Goal: Information Seeking & Learning: Learn about a topic

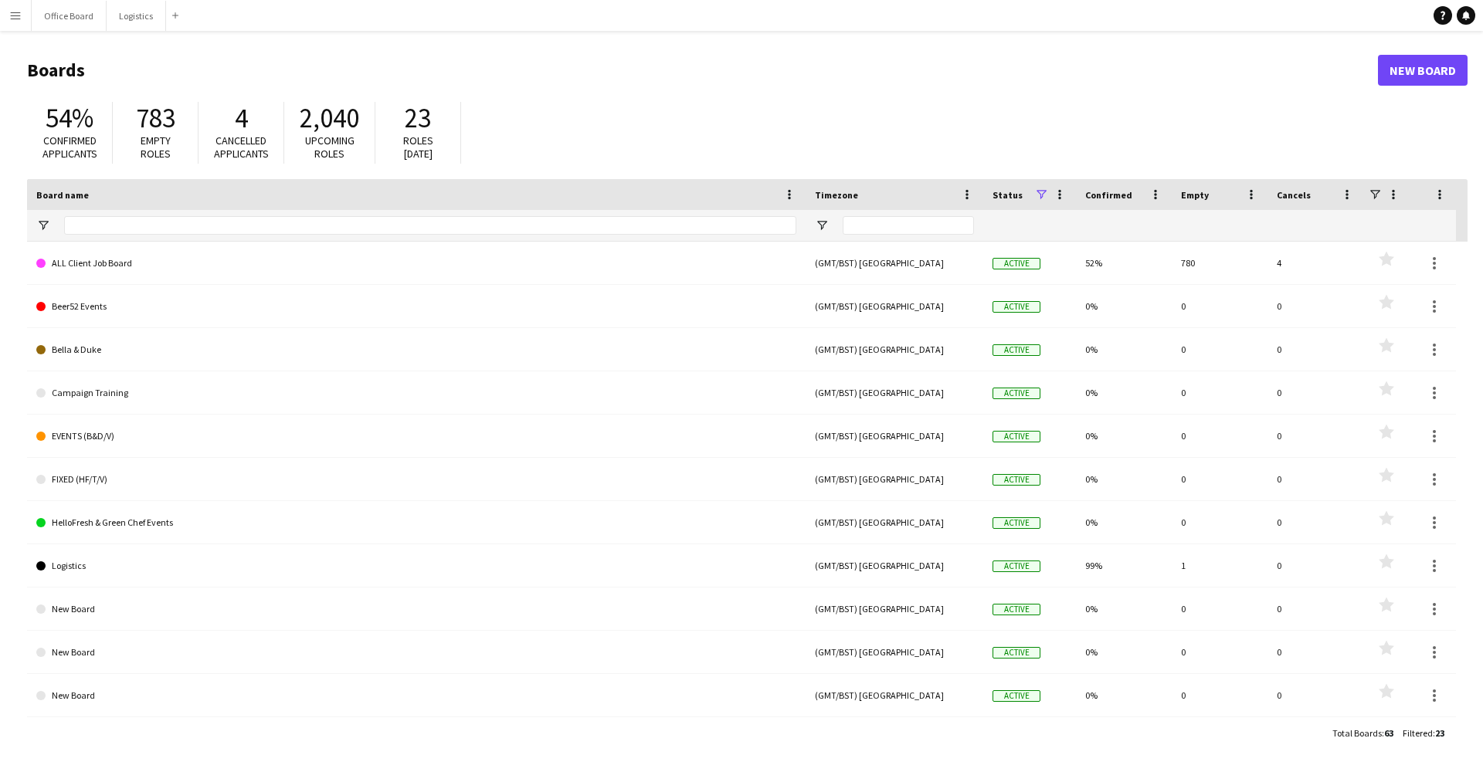
click at [15, 21] on app-icon "Menu" at bounding box center [15, 15] width 12 height 12
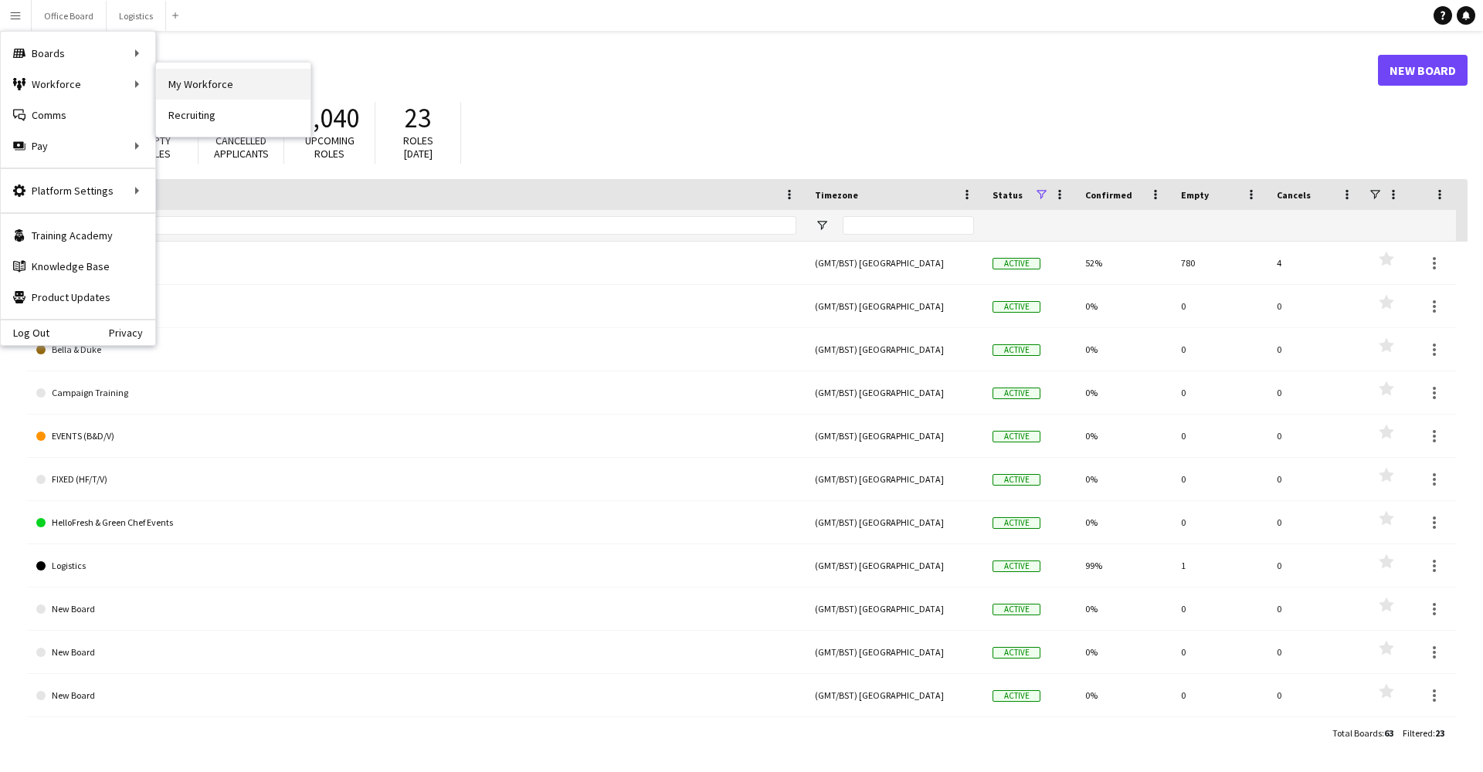
click at [190, 82] on link "My Workforce" at bounding box center [233, 84] width 154 height 31
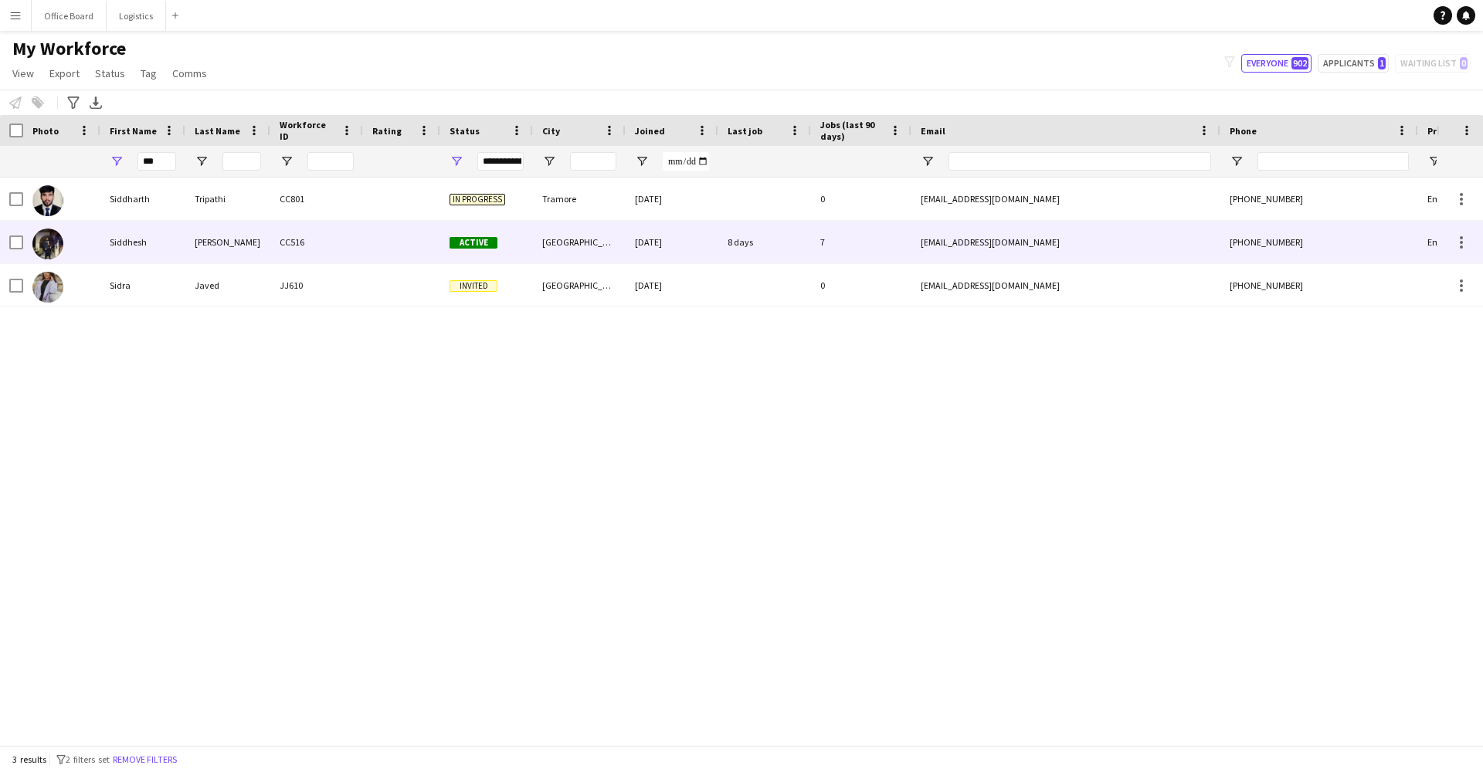
click at [169, 242] on div "Siddhesh" at bounding box center [142, 242] width 85 height 42
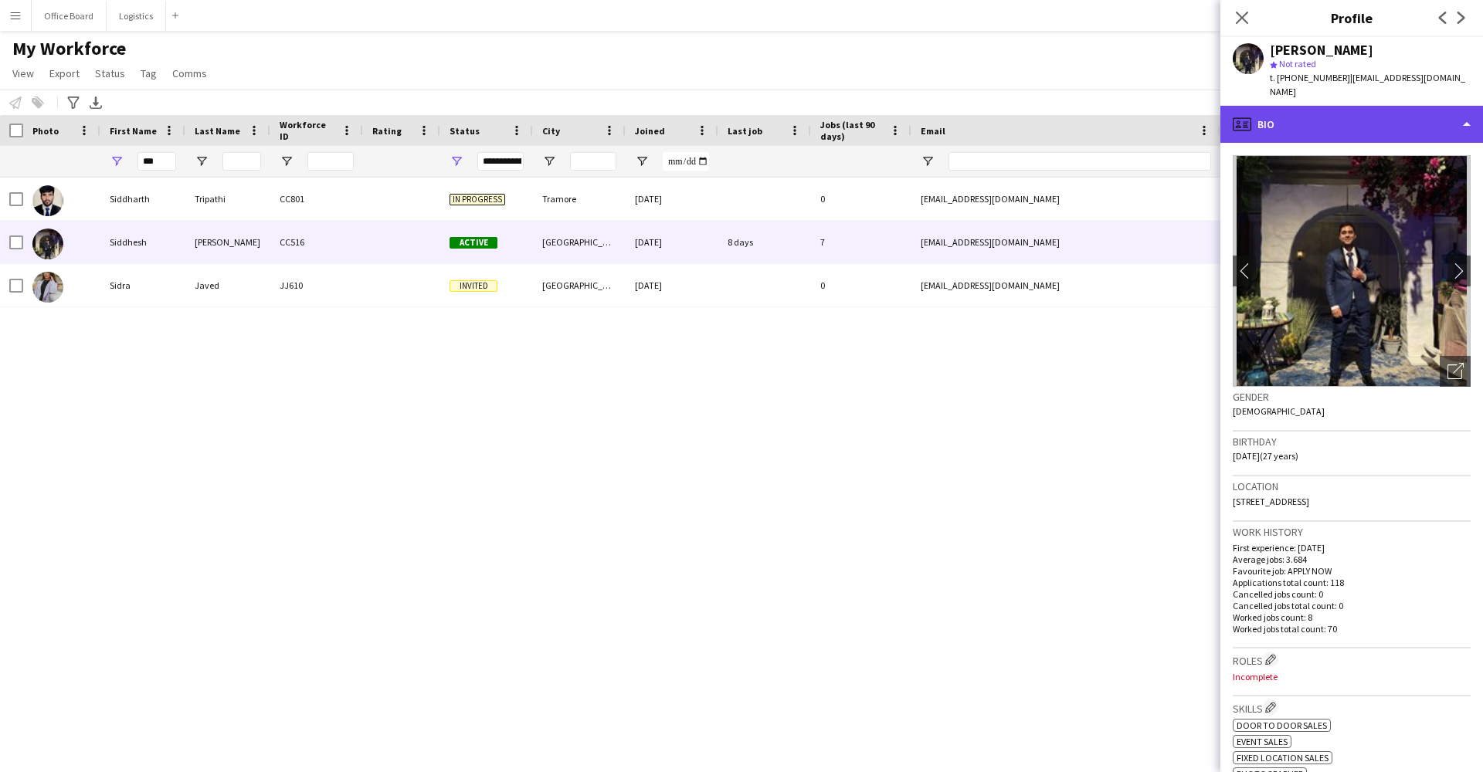
click at [1345, 106] on div "profile Bio" at bounding box center [1351, 124] width 263 height 37
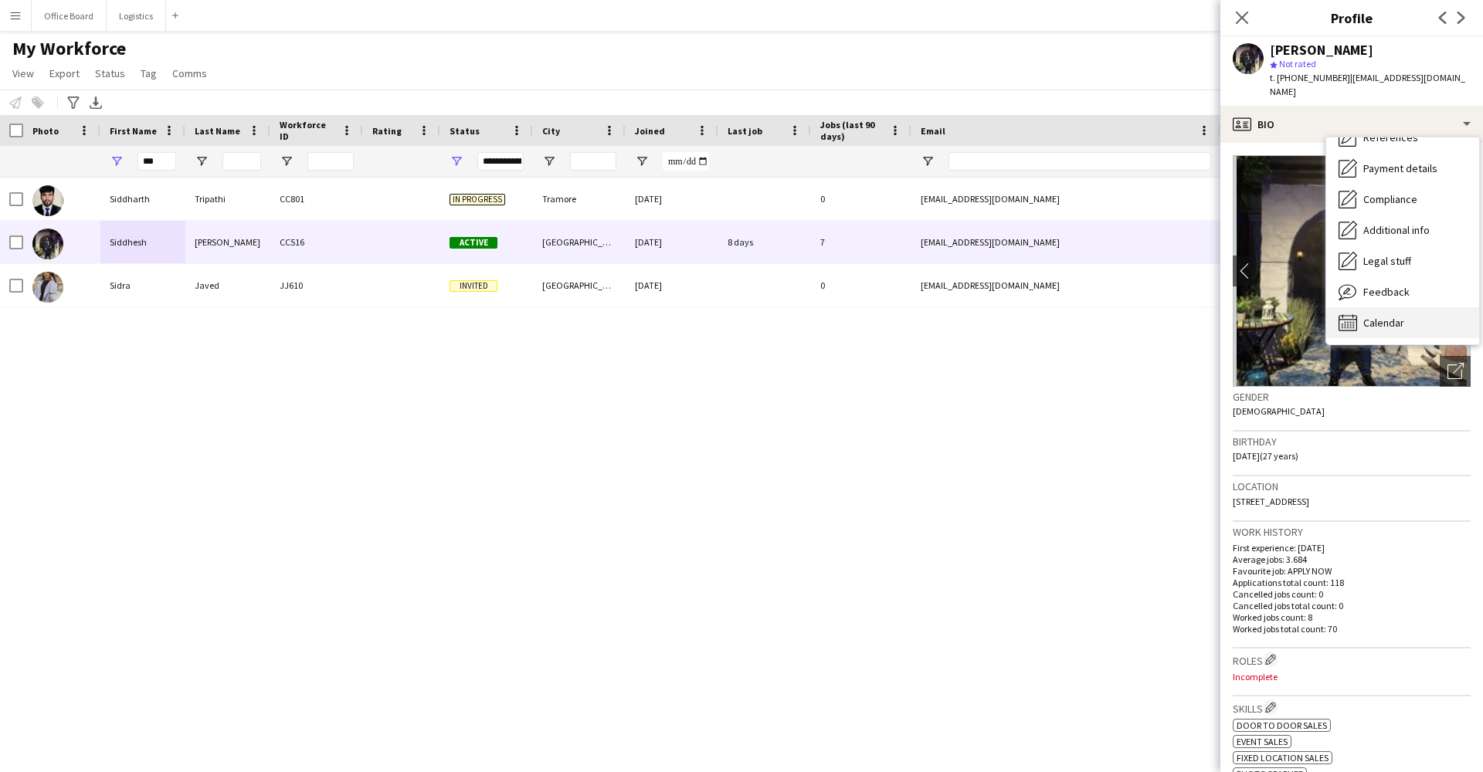
scroll to position [177, 0]
click at [1379, 316] on span "Calendar" at bounding box center [1383, 323] width 41 height 14
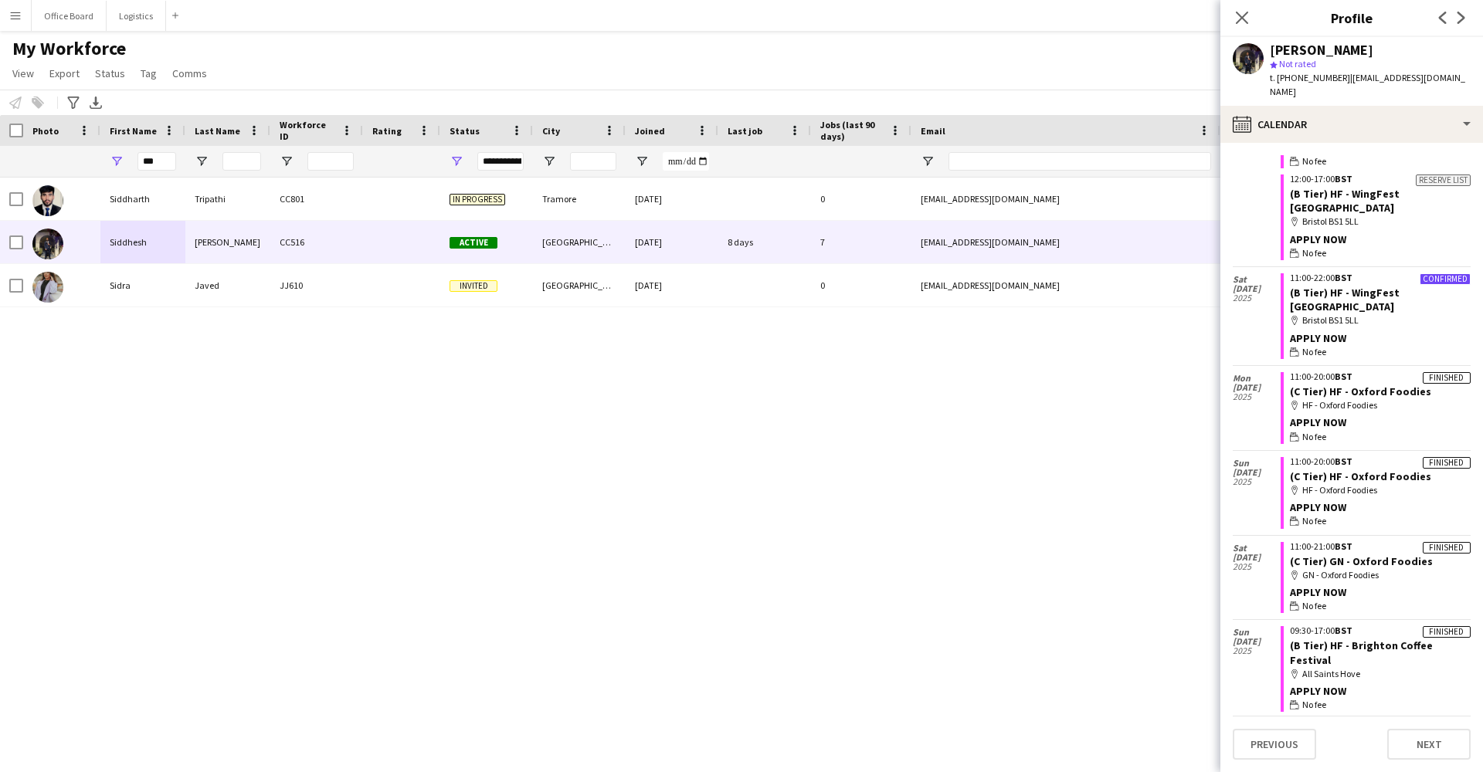
scroll to position [720, 0]
click at [680, 85] on div "My Workforce View Views Default view Basic Info Report New view Update view Del…" at bounding box center [741, 63] width 1483 height 53
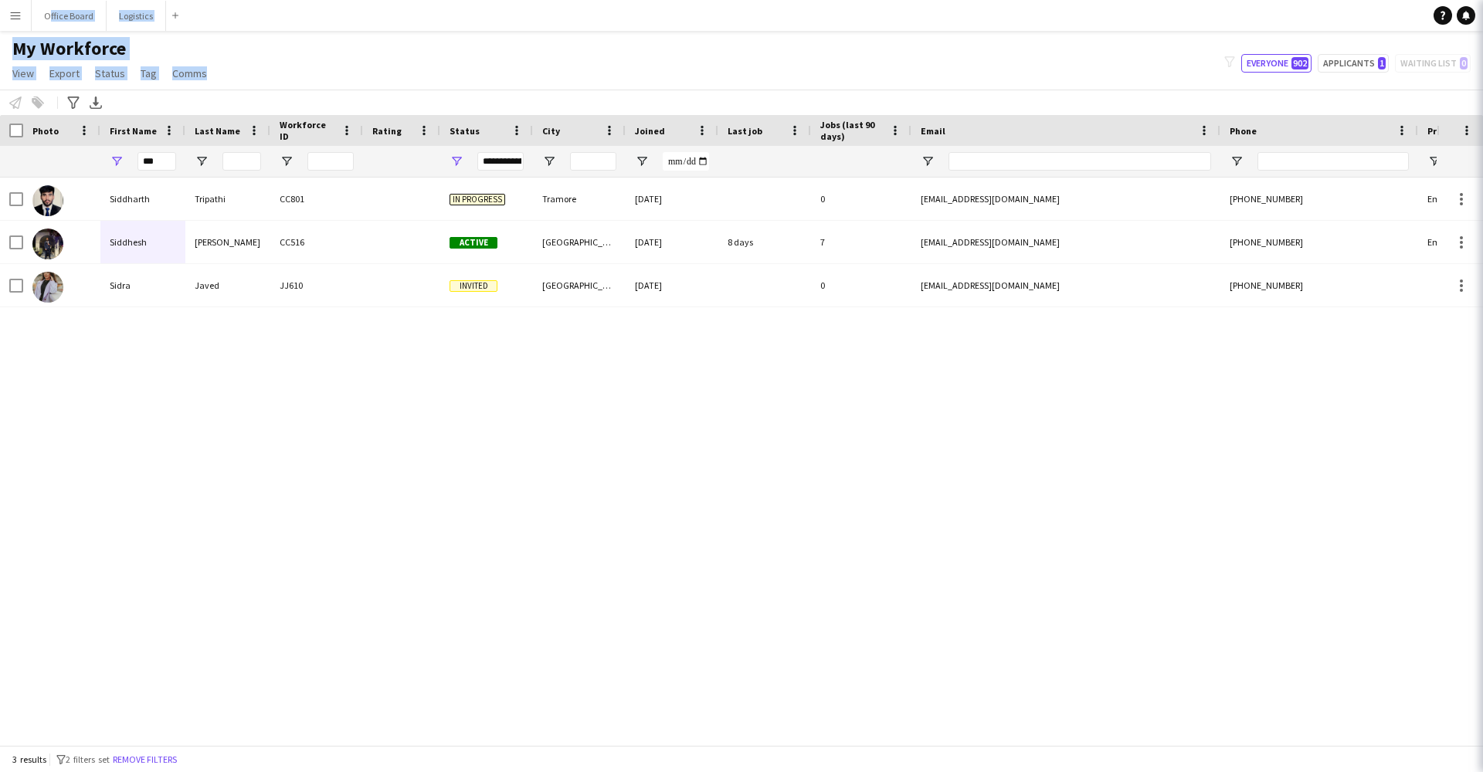
drag, startPoint x: 680, startPoint y: 85, endPoint x: 550, endPoint y: -37, distance: 178.7
click at [550, 0] on html "Menu Boards Boards Boards All jobs Status Workforce Workforce My Workforce Recr…" at bounding box center [741, 386] width 1483 height 772
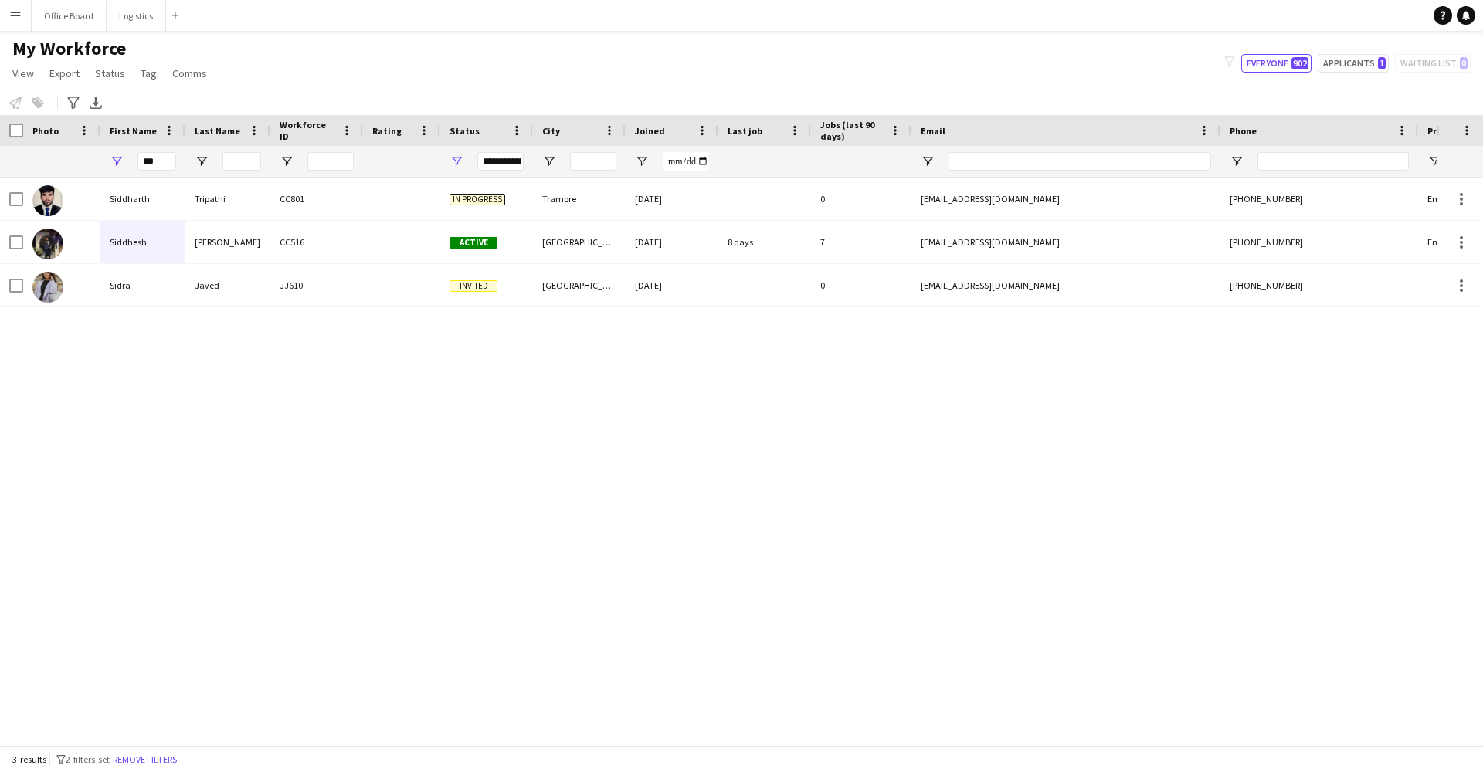
click at [545, 56] on div "My Workforce View Views Default view Basic Info Report New view Update view Del…" at bounding box center [741, 63] width 1483 height 53
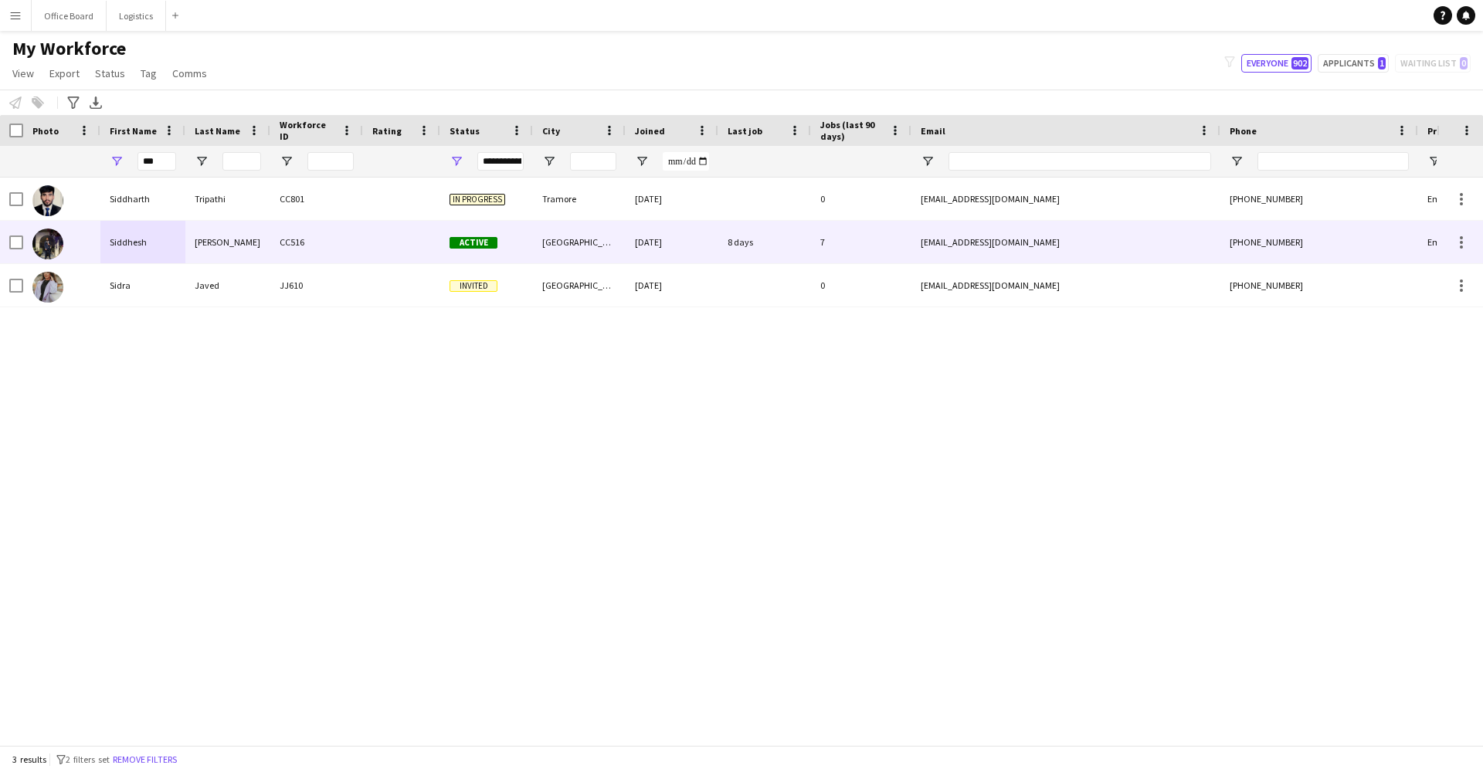
click at [257, 236] on div "[PERSON_NAME]" at bounding box center [227, 242] width 85 height 42
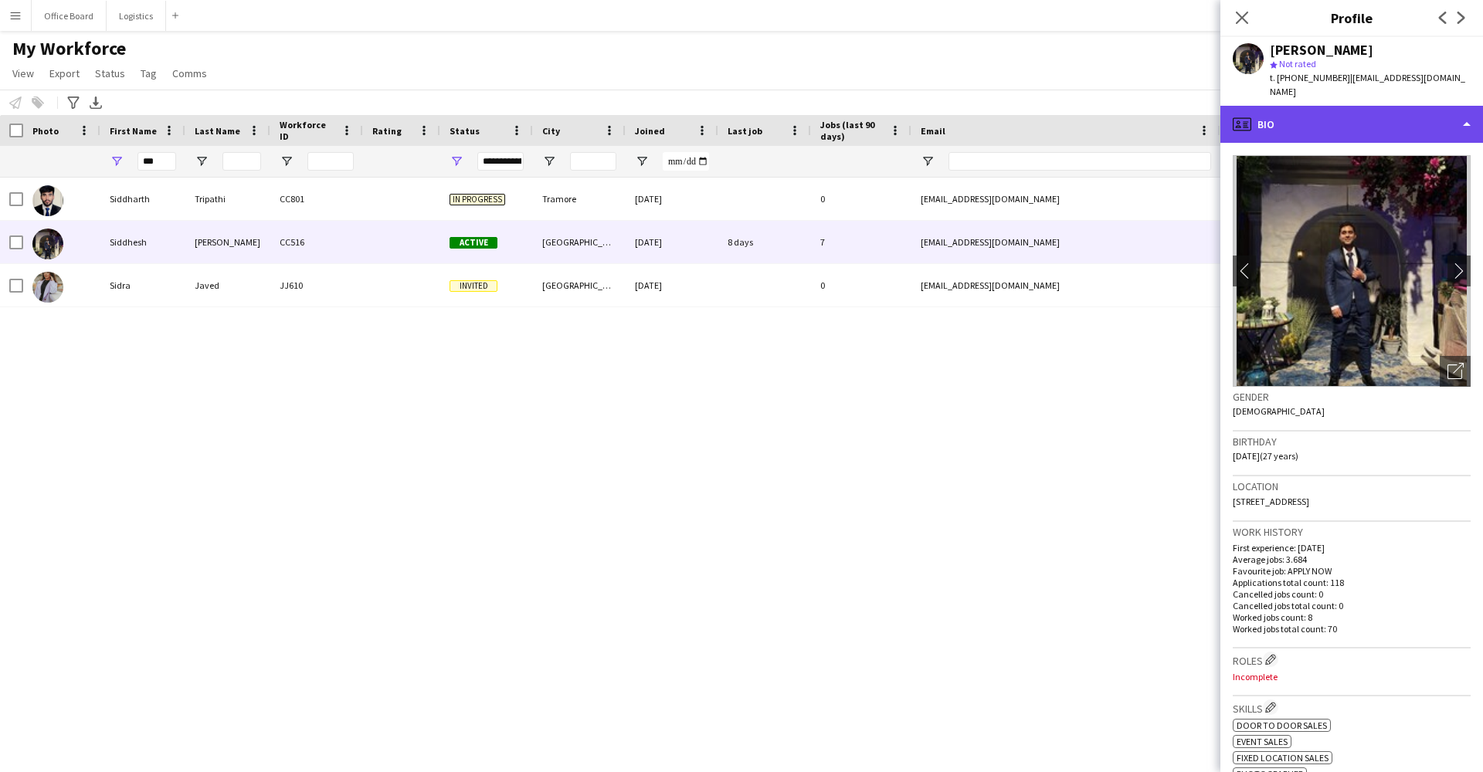
click at [1335, 106] on div "profile Bio" at bounding box center [1351, 124] width 263 height 37
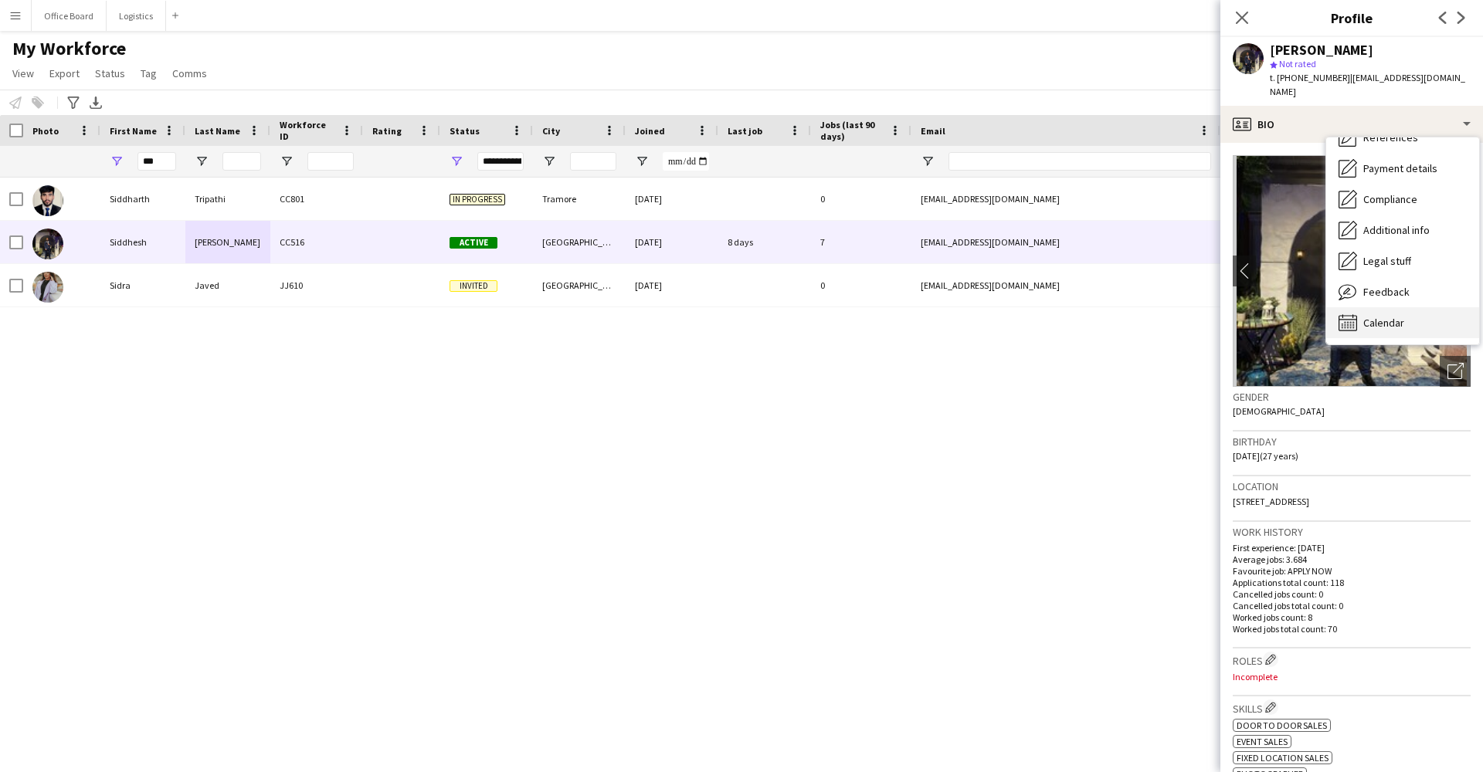
scroll to position [177, 0]
click at [1391, 316] on span "Calendar" at bounding box center [1383, 323] width 41 height 14
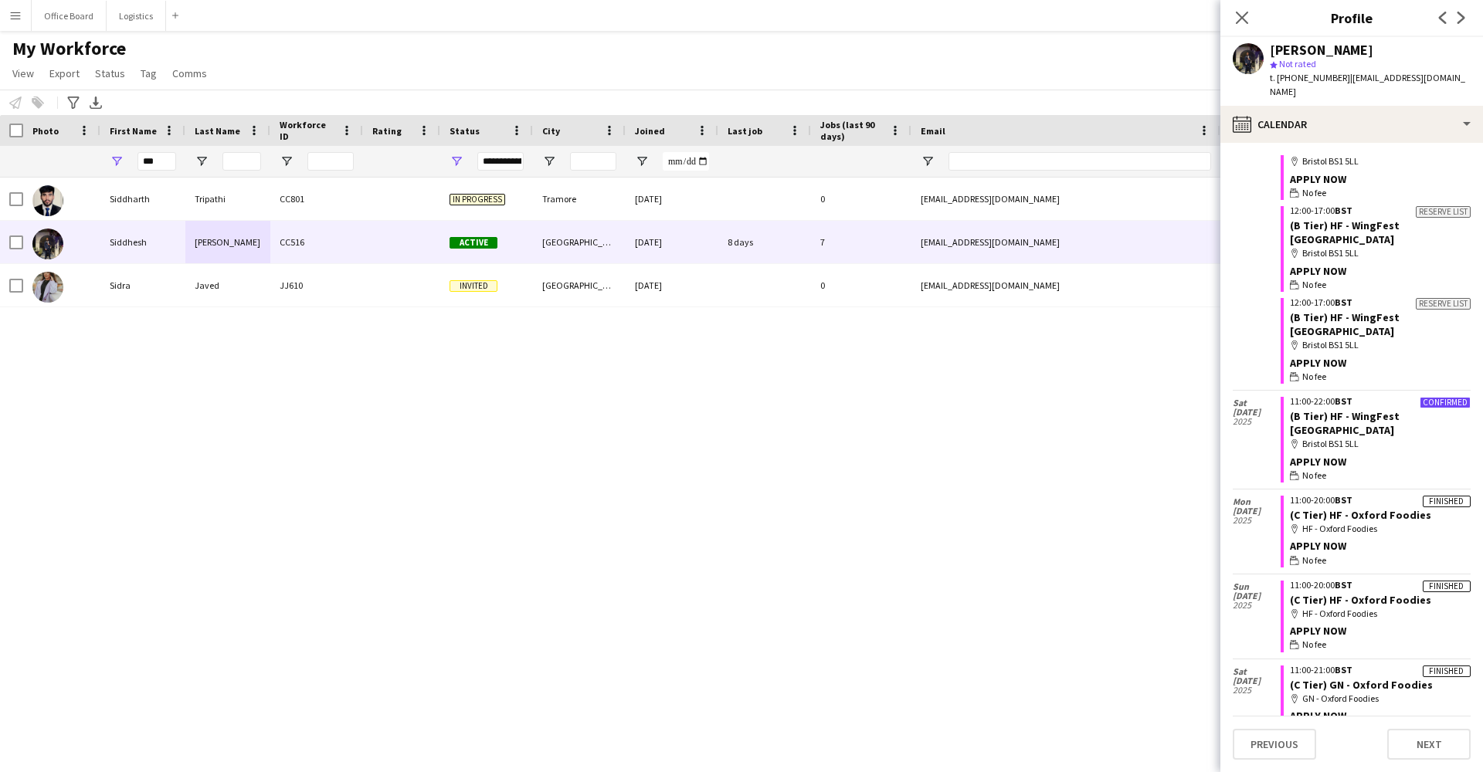
scroll to position [599, 0]
drag, startPoint x: 1428, startPoint y: 484, endPoint x: 1195, endPoint y: 589, distance: 256.1
click at [1195, 589] on body "Menu Boards Boards Boards All jobs Status Workforce Workforce My Workforce Recr…" at bounding box center [741, 386] width 1483 height 772
drag, startPoint x: 675, startPoint y: 392, endPoint x: 676, endPoint y: 400, distance: 7.8
click at [676, 400] on div "Siddharth Tripathi CC801 In progress Tramore 02-04-2025 0 tripathisiddharth.200…" at bounding box center [718, 462] width 1437 height 568
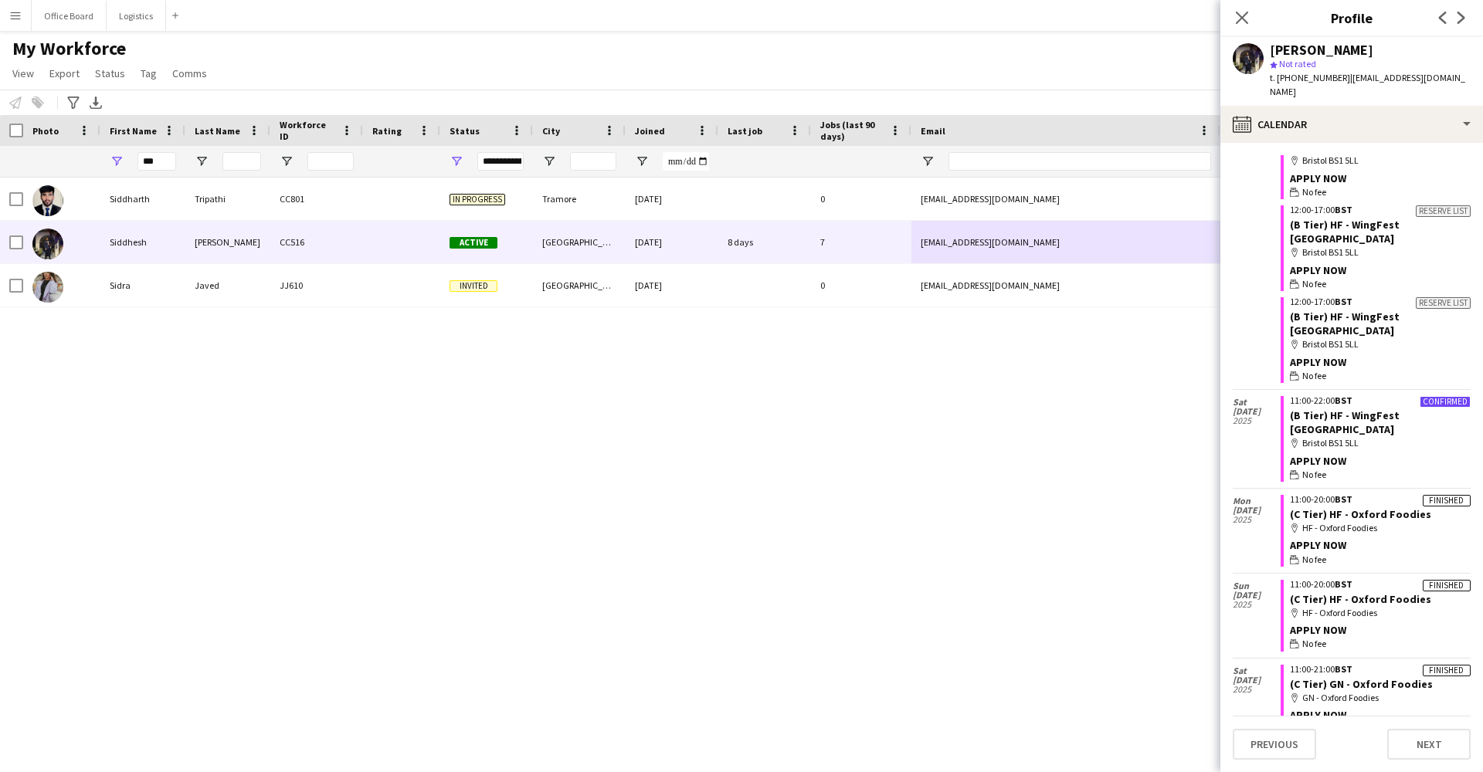
drag, startPoint x: 981, startPoint y: 240, endPoint x: 742, endPoint y: 287, distance: 244.0
click at [759, 288] on div "Siddharth Tripathi CC801 In progress Tramore 02-04-2025 0 tripathisiddharth.200…" at bounding box center [837, 243] width 1675 height 130
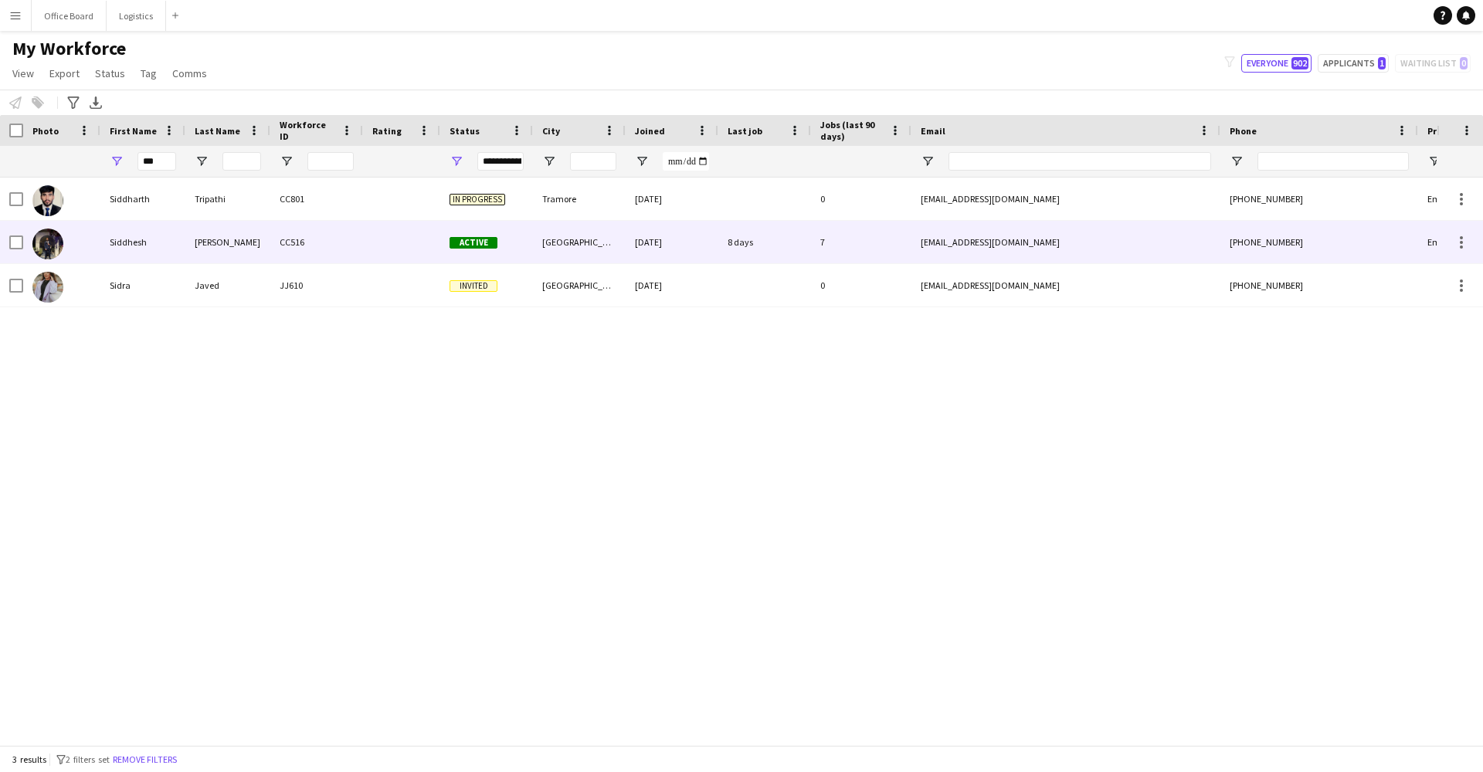
click at [412, 248] on div at bounding box center [401, 242] width 77 height 42
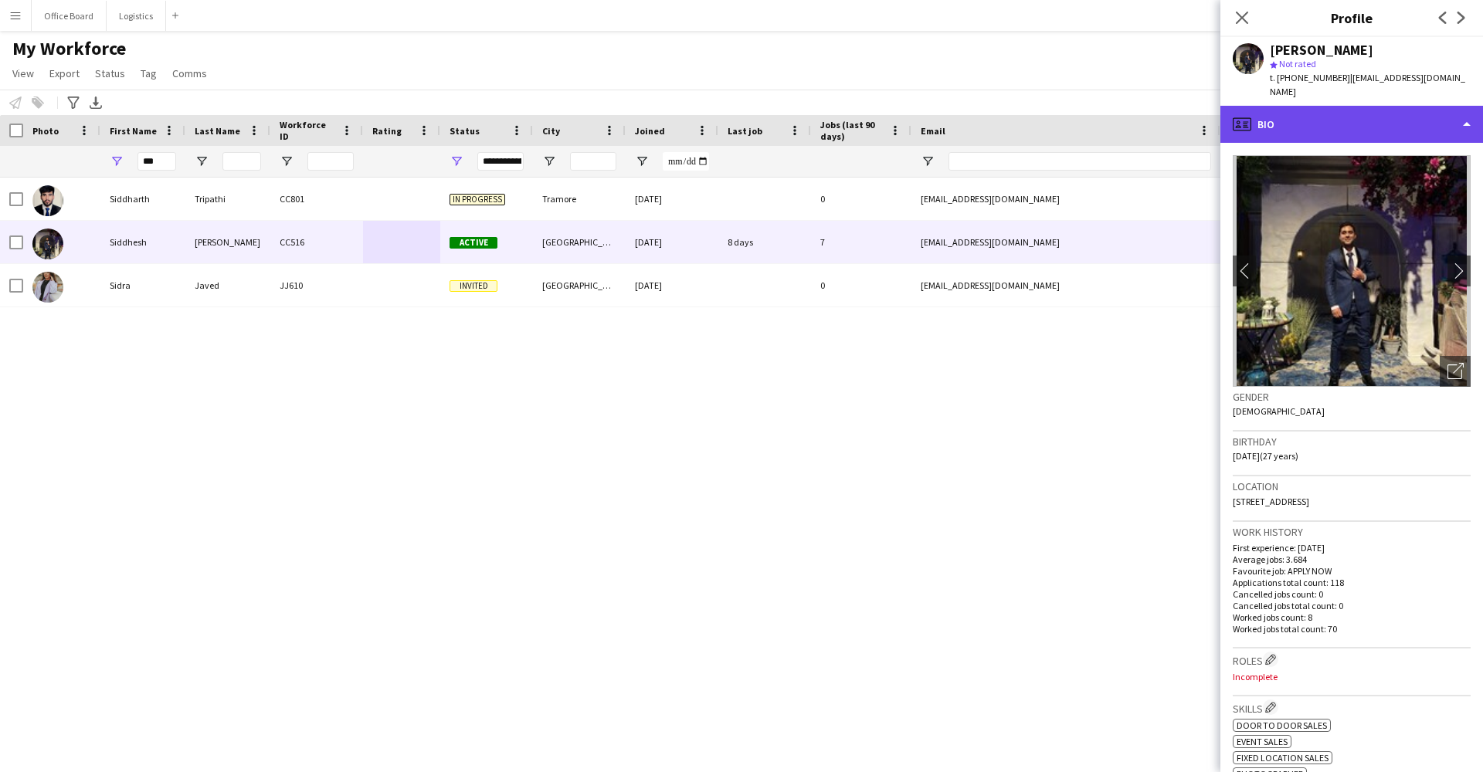
click at [1349, 118] on div "profile Bio" at bounding box center [1351, 124] width 263 height 37
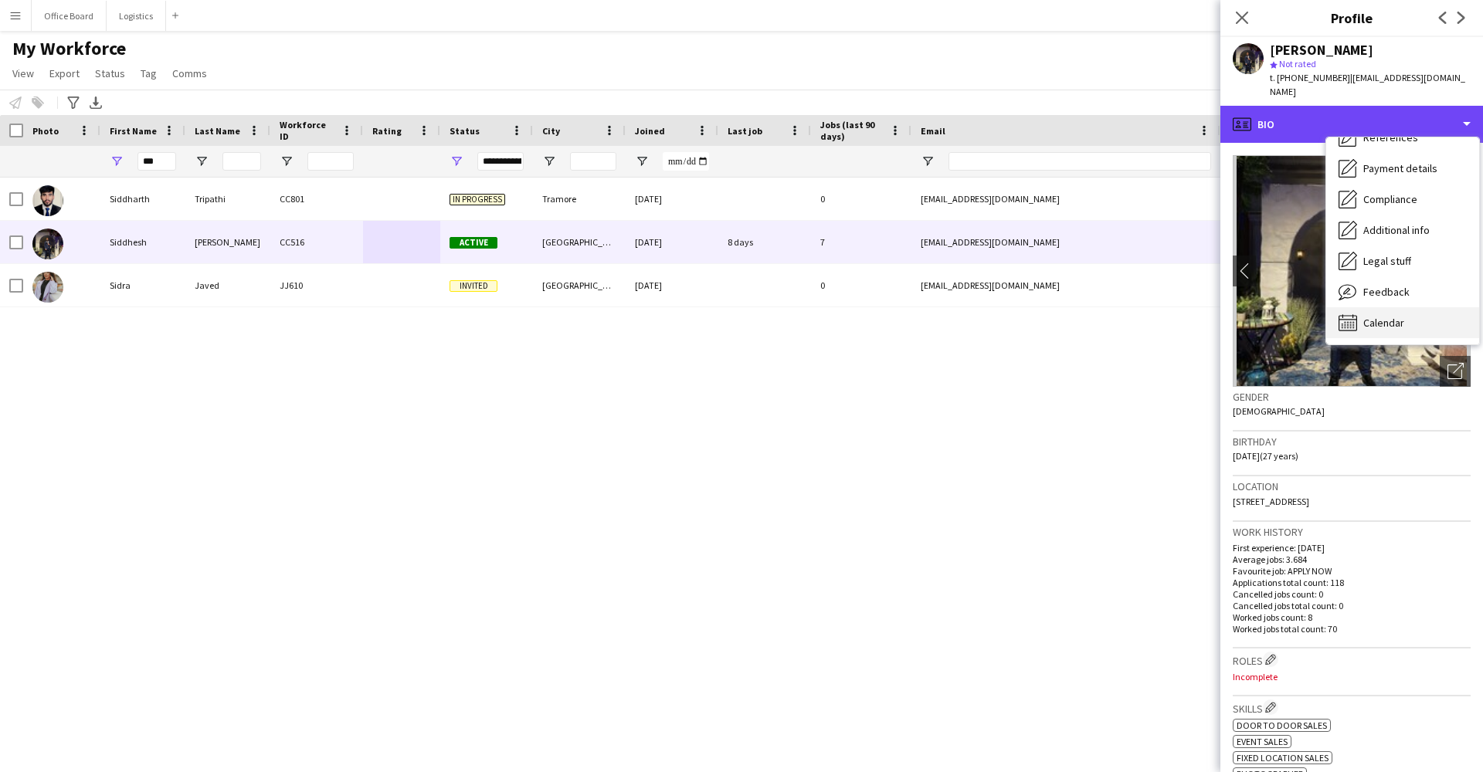
scroll to position [177, 0]
click at [1380, 316] on span "Calendar" at bounding box center [1383, 323] width 41 height 14
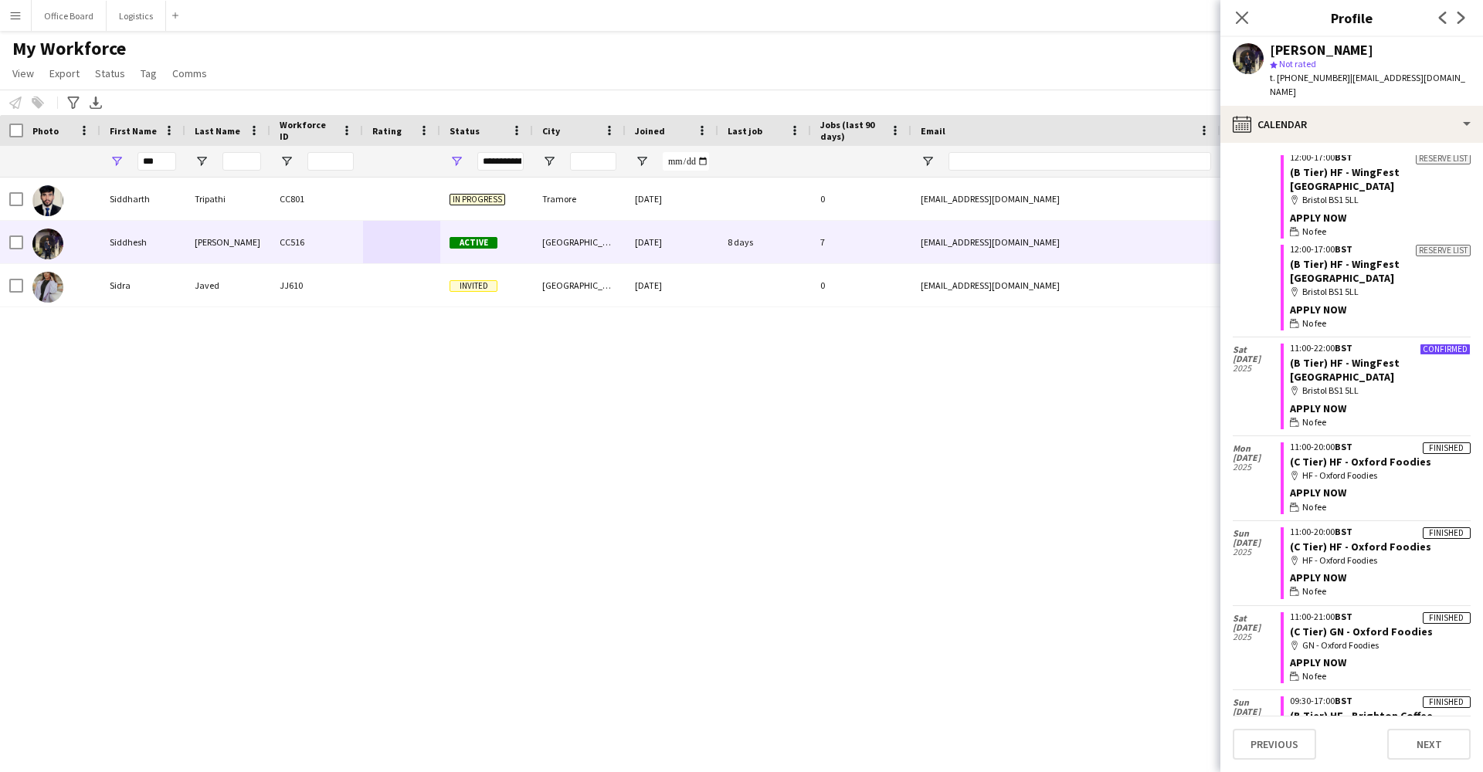
scroll to position [654, 0]
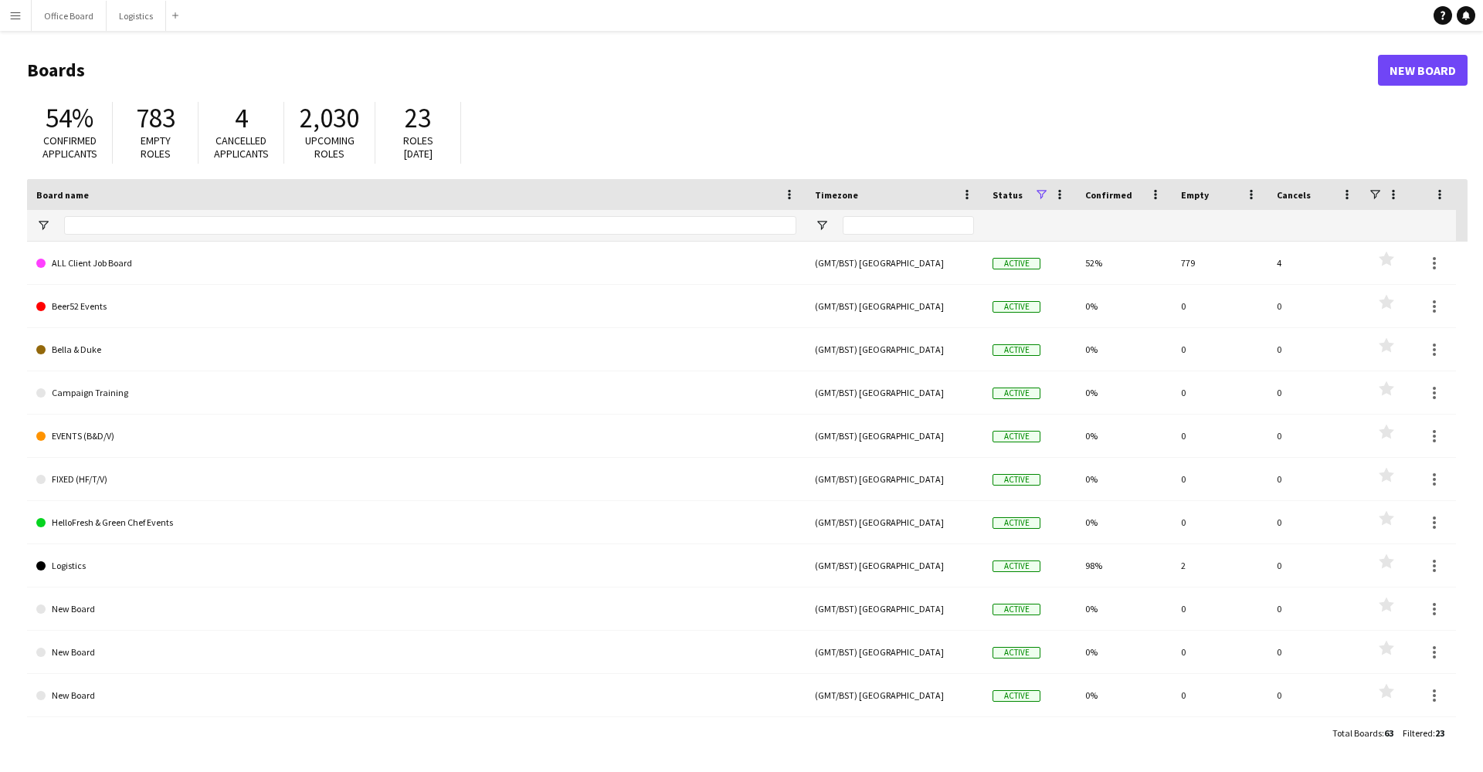
click at [16, 17] on app-icon "Menu" at bounding box center [15, 15] width 12 height 12
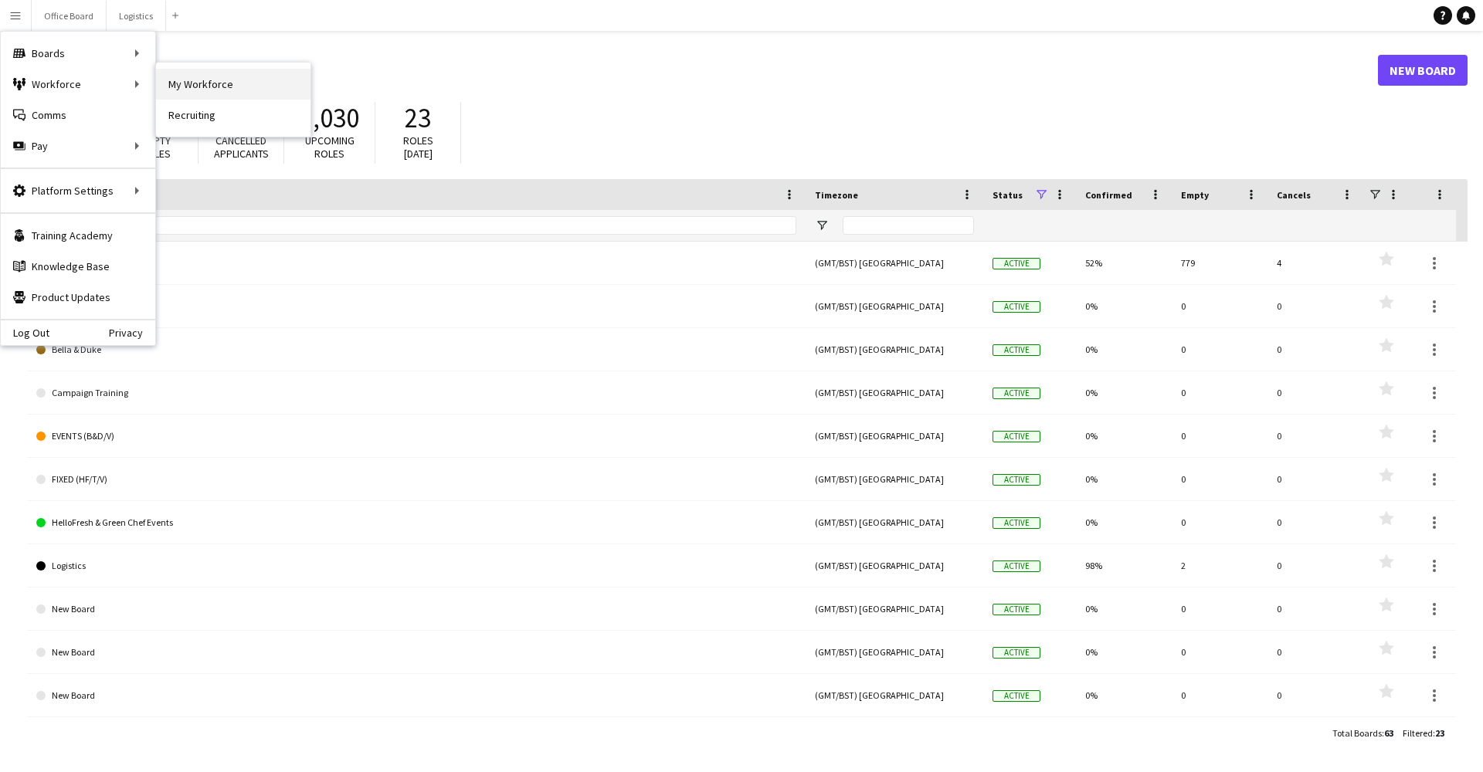
click at [209, 85] on link "My Workforce" at bounding box center [233, 84] width 154 height 31
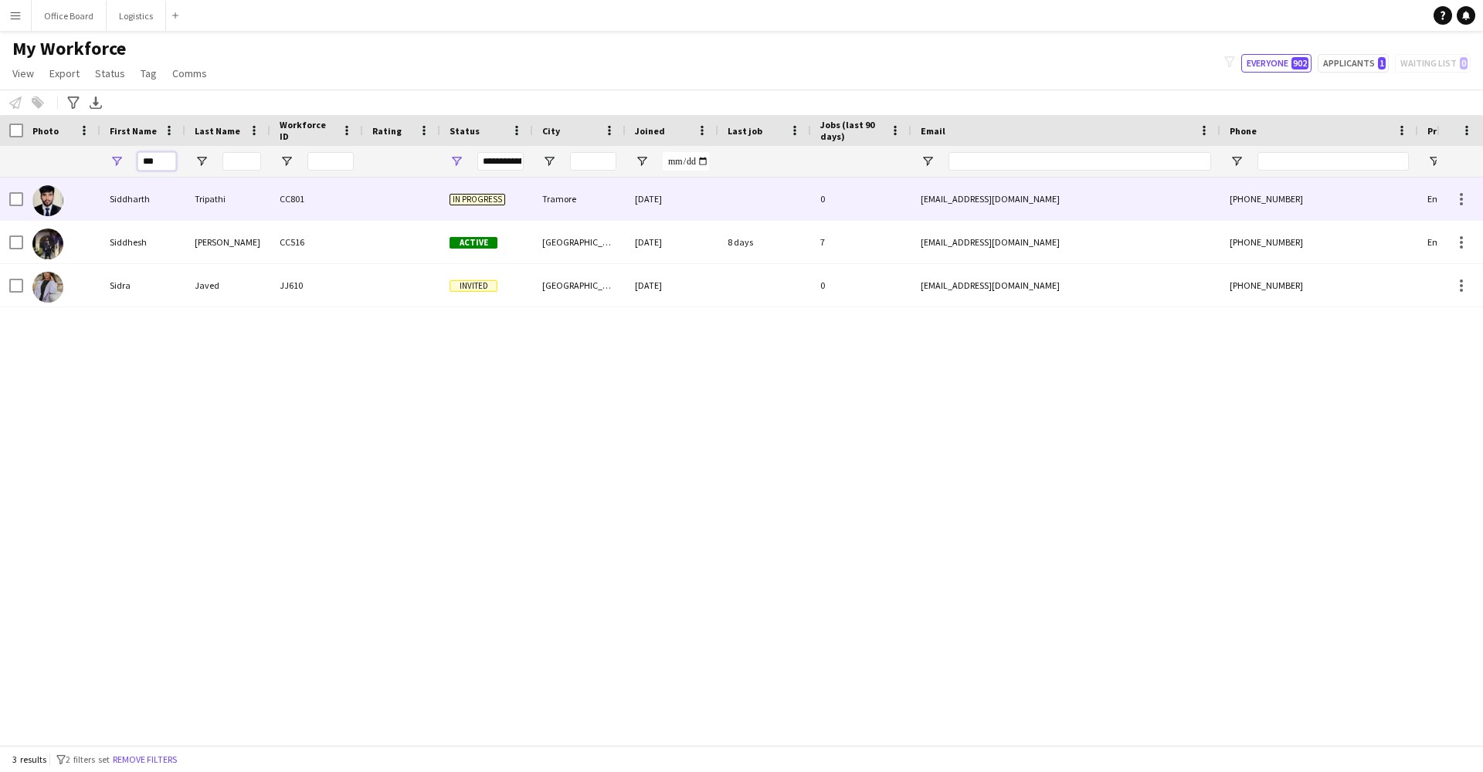
click at [151, 165] on input "***" at bounding box center [156, 161] width 39 height 19
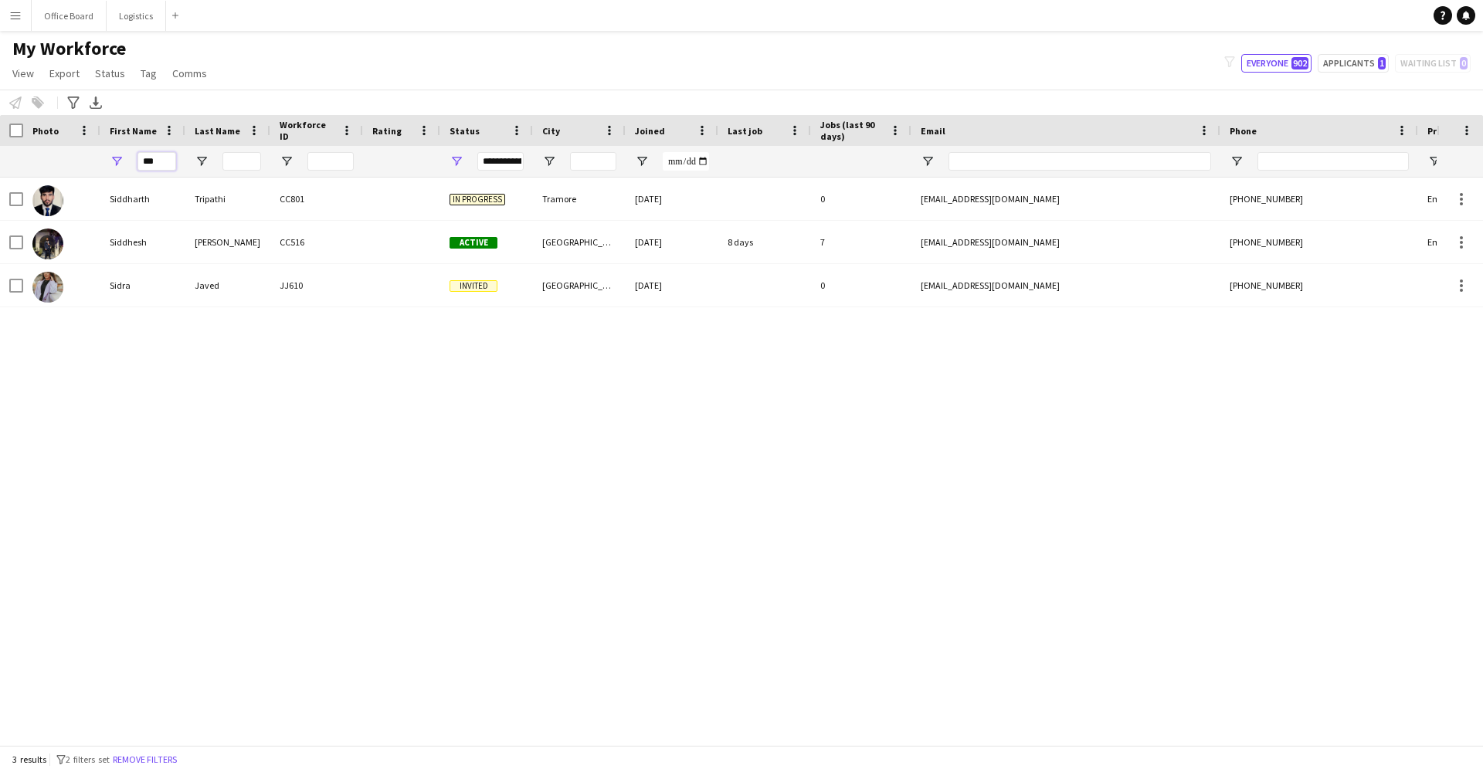
click at [151, 165] on input "***" at bounding box center [156, 161] width 39 height 19
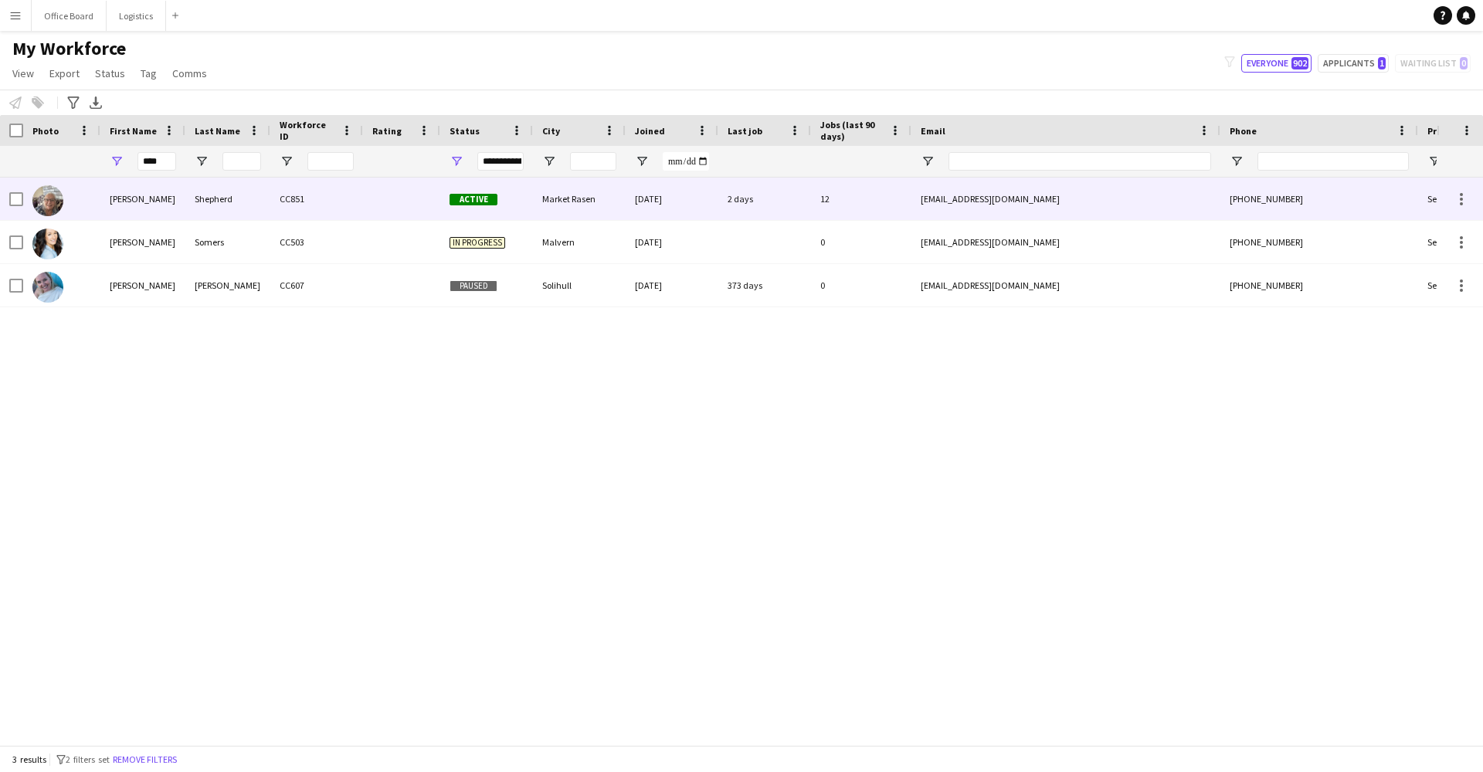
click at [192, 205] on div "Shepherd" at bounding box center [227, 199] width 85 height 42
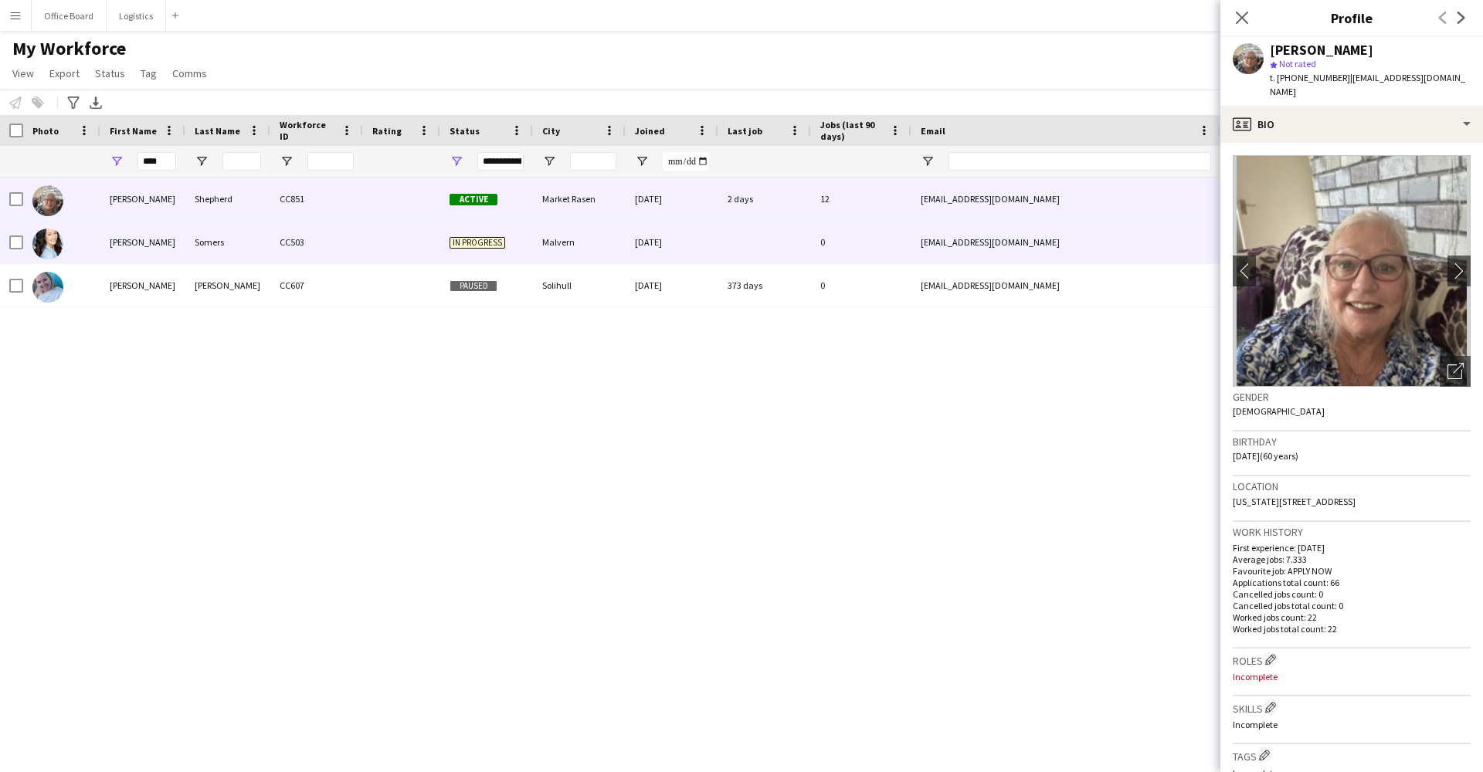
click at [284, 248] on div "CC503" at bounding box center [316, 242] width 93 height 42
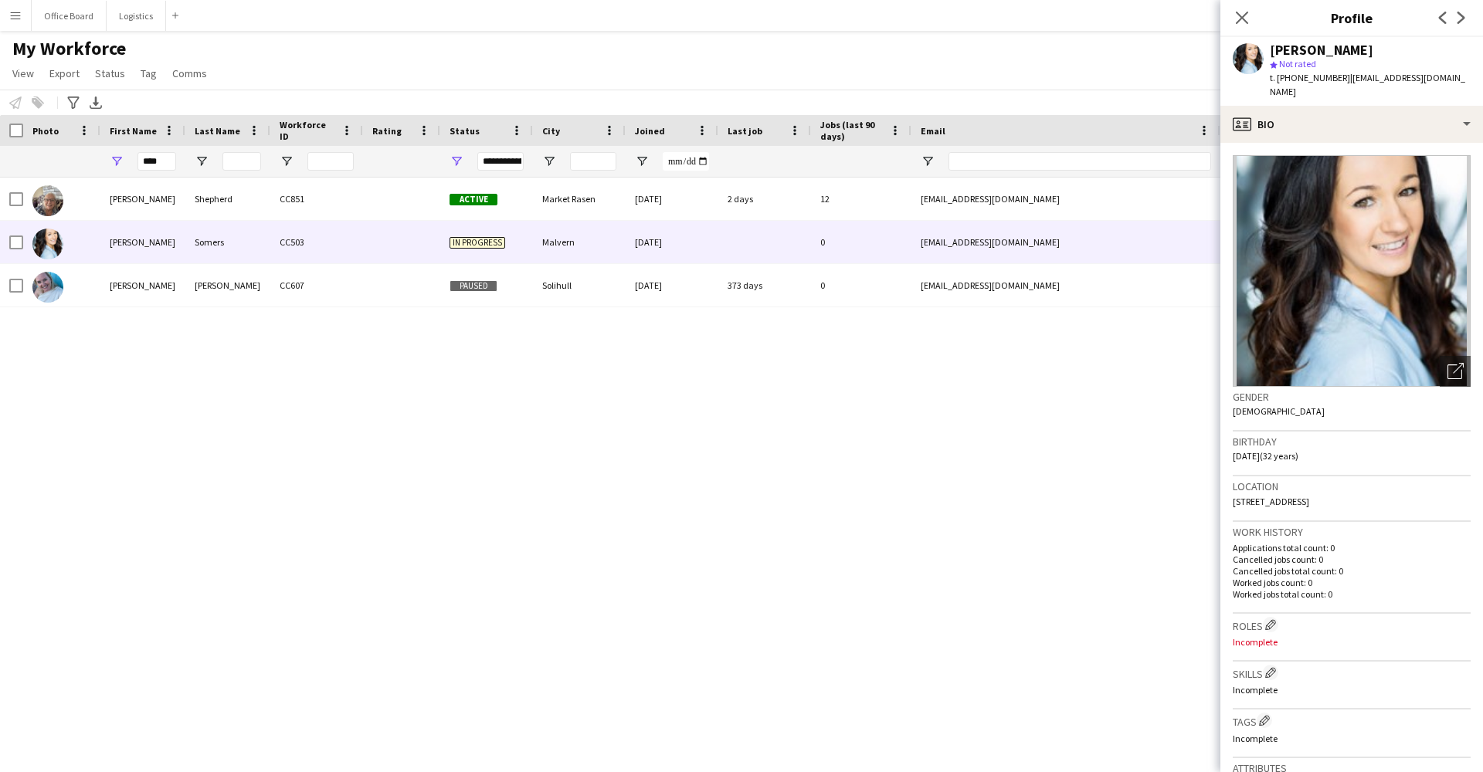
click at [187, 290] on div "[PERSON_NAME]" at bounding box center [227, 285] width 85 height 42
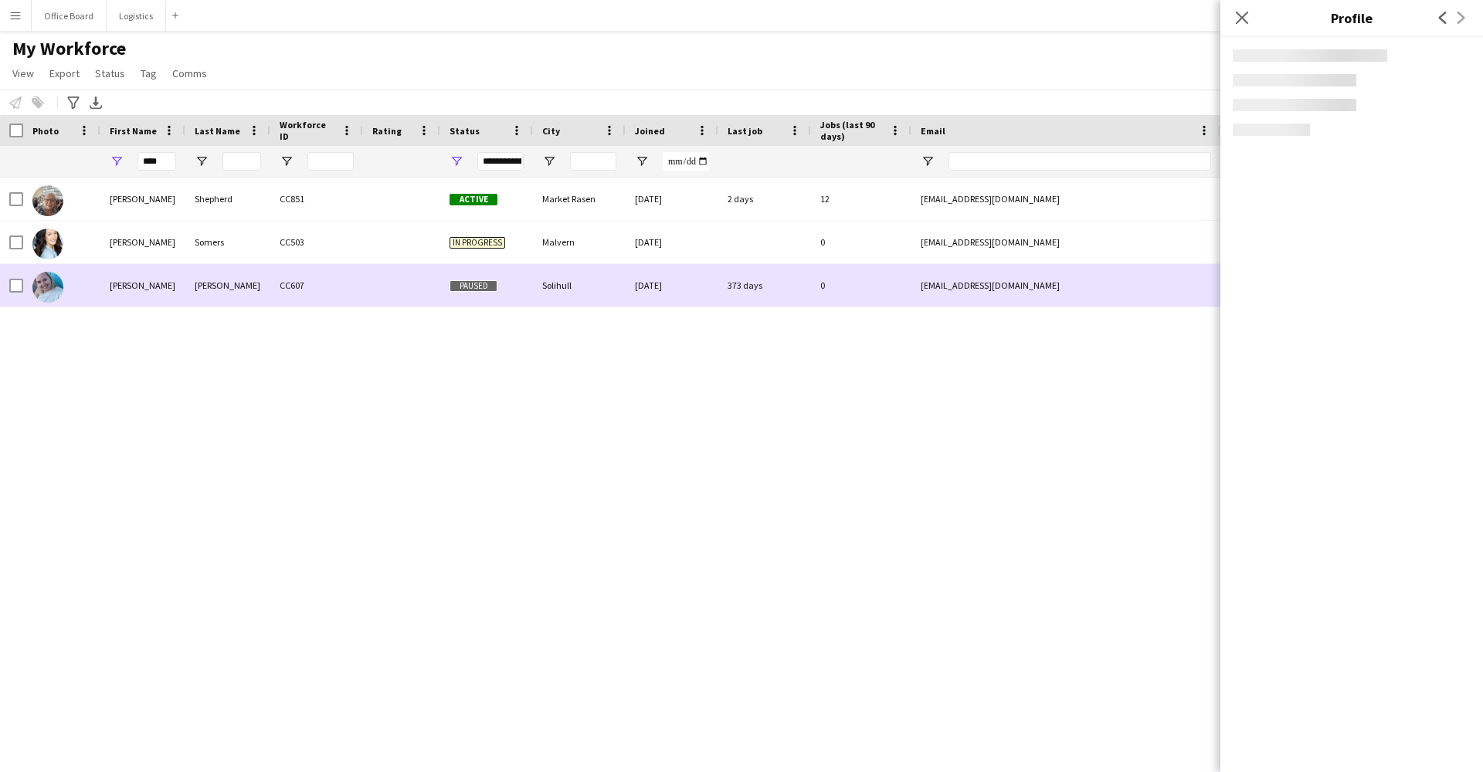
click at [187, 290] on div "[PERSON_NAME]" at bounding box center [227, 285] width 85 height 42
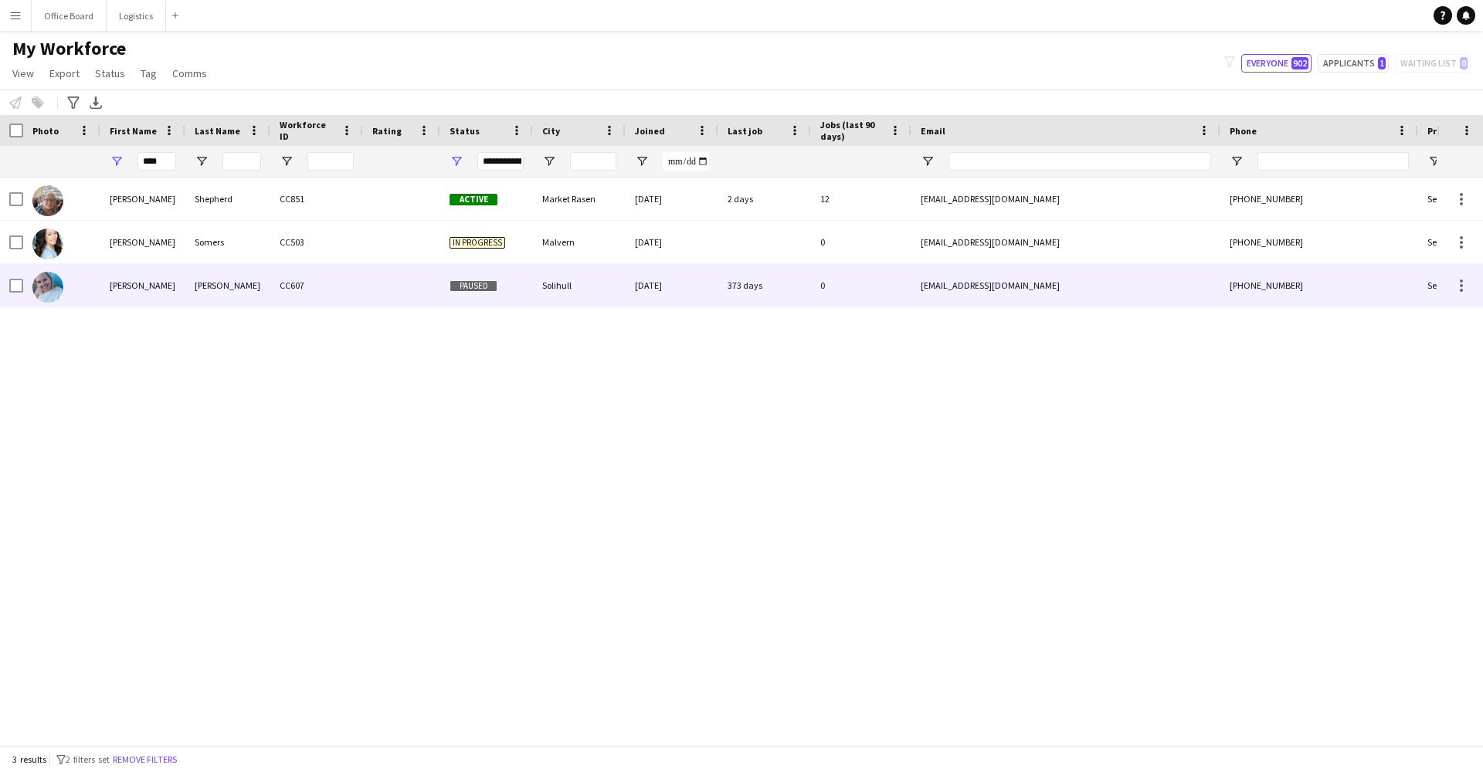
click at [188, 278] on div "[PERSON_NAME]" at bounding box center [227, 285] width 85 height 42
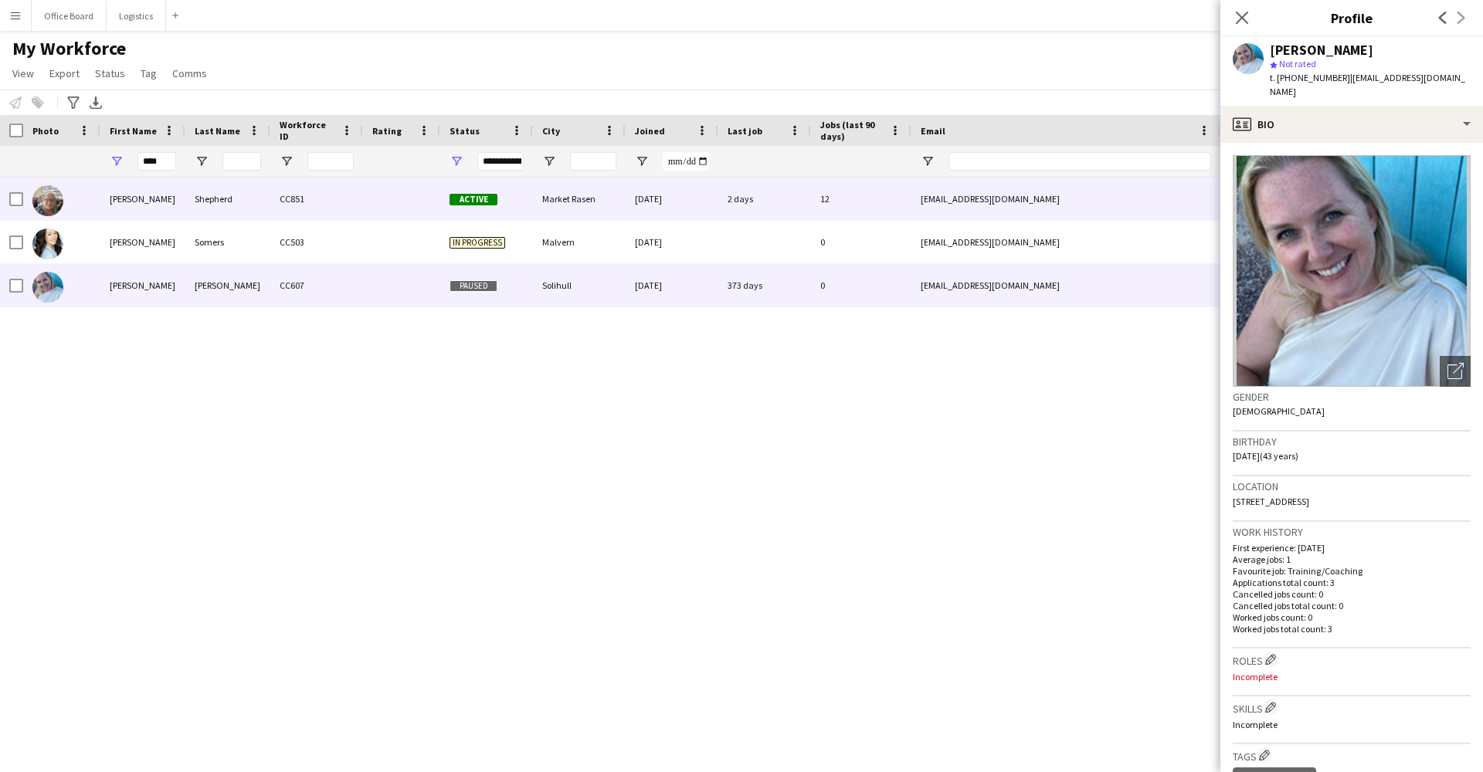
click at [206, 185] on div "Shepherd" at bounding box center [227, 199] width 85 height 42
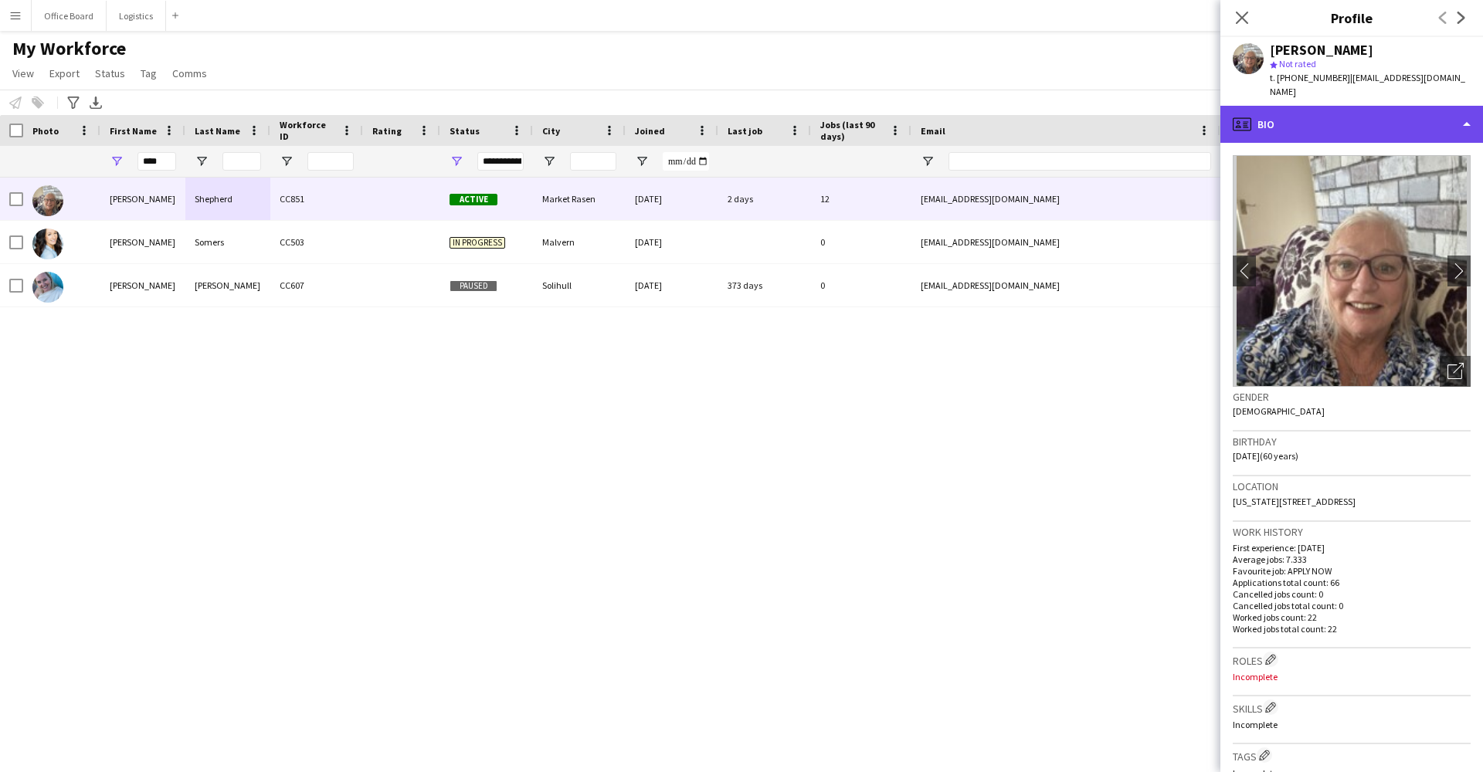
click at [1390, 106] on div "profile Bio" at bounding box center [1351, 124] width 263 height 37
click at [1391, 106] on div "profile Bio" at bounding box center [1351, 124] width 263 height 37
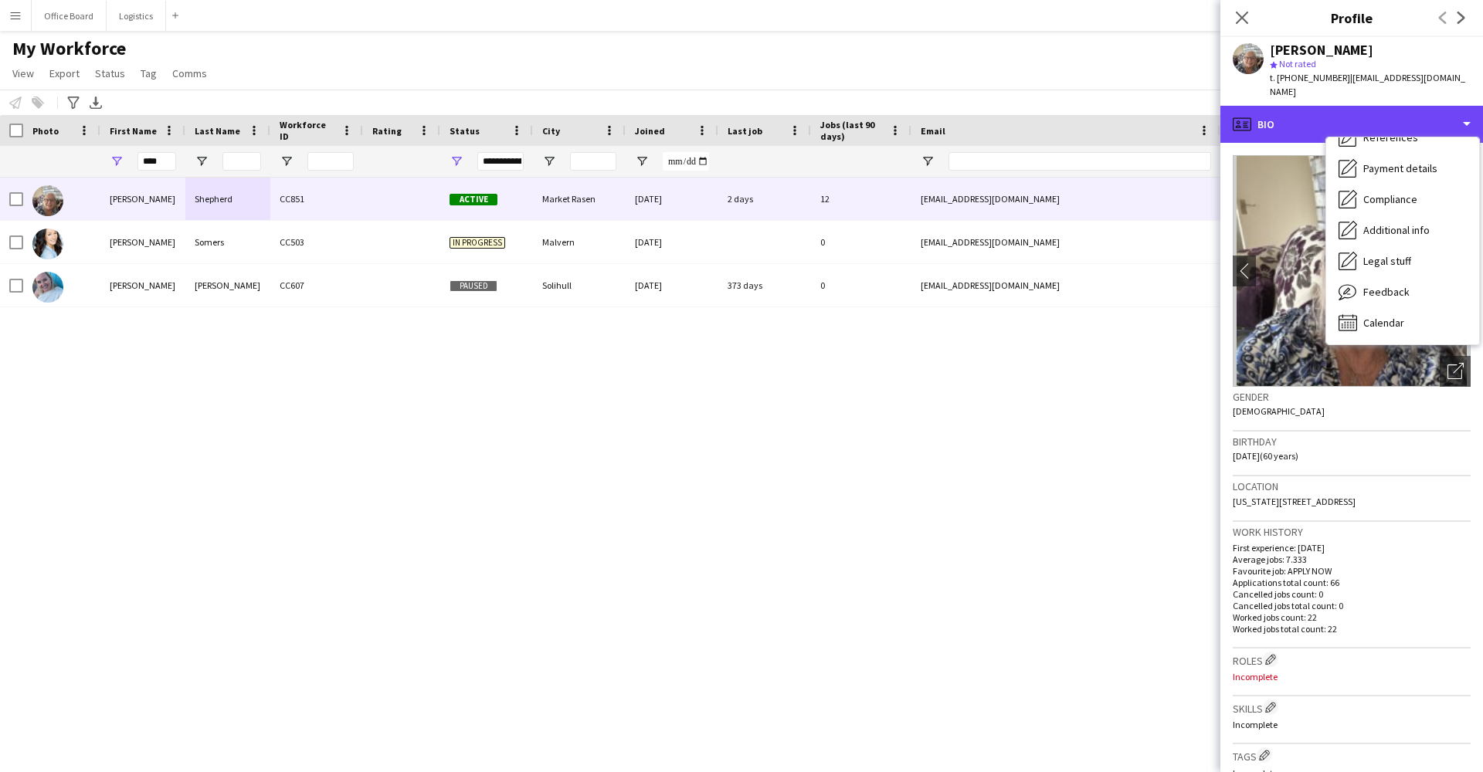
scroll to position [176, 0]
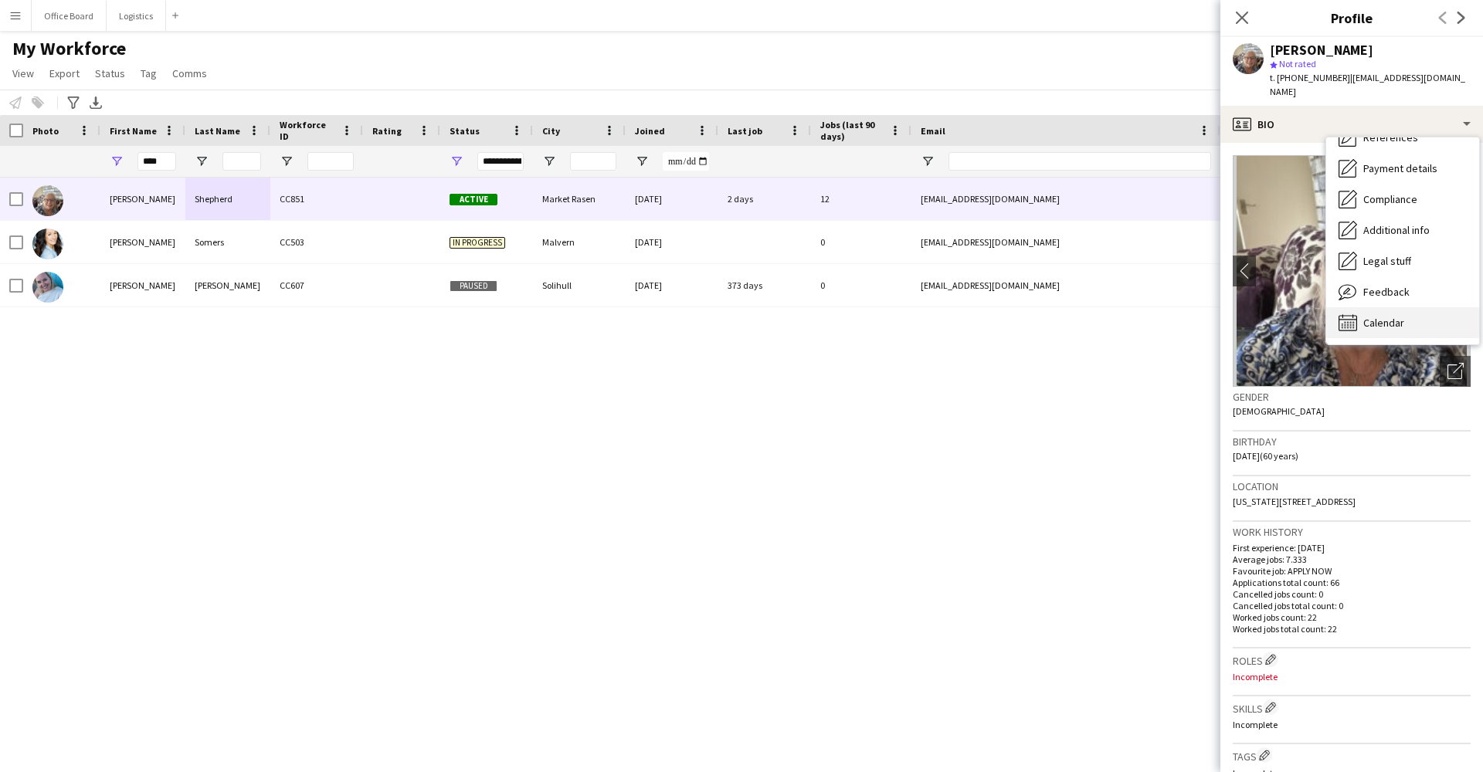
click at [1399, 316] on span "Calendar" at bounding box center [1383, 323] width 41 height 14
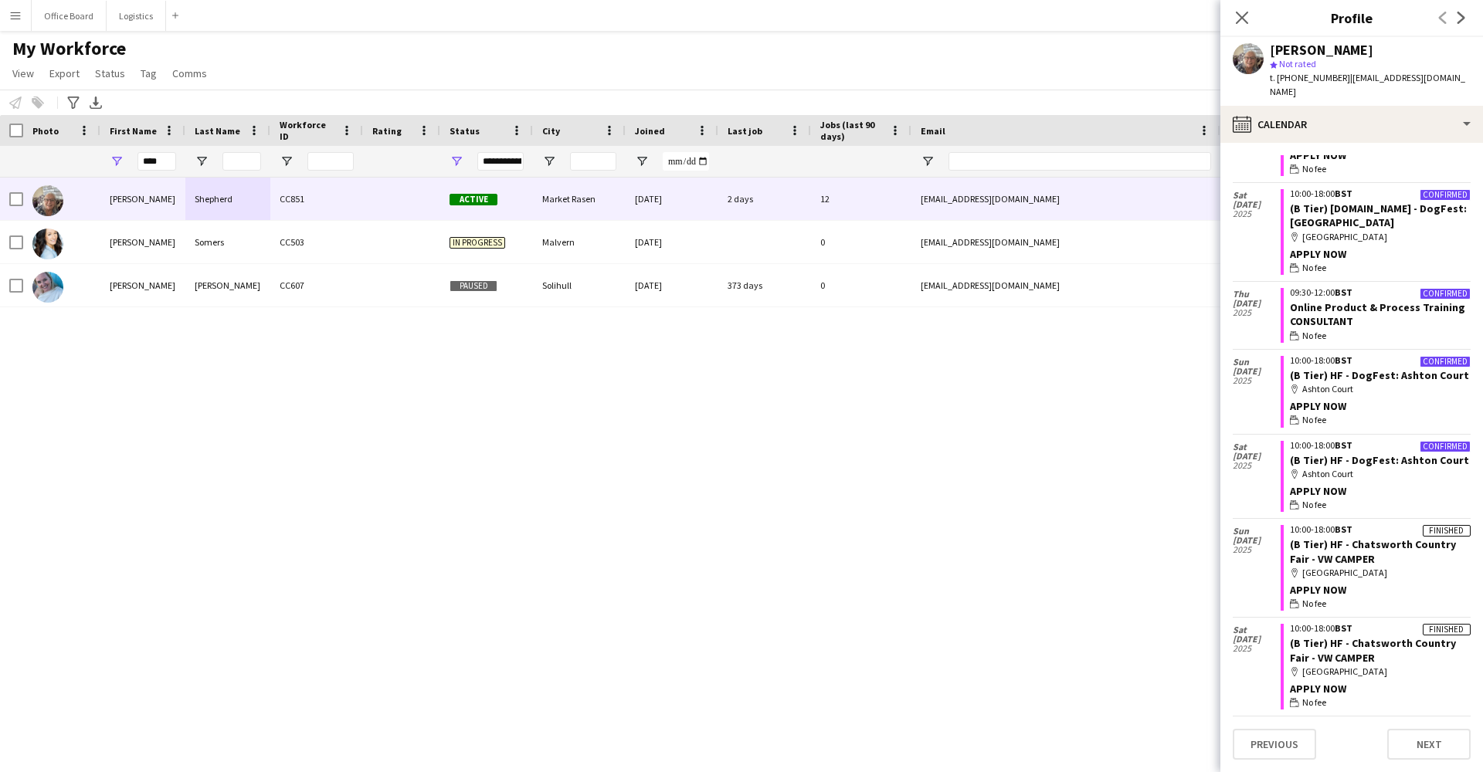
scroll to position [4463, 0]
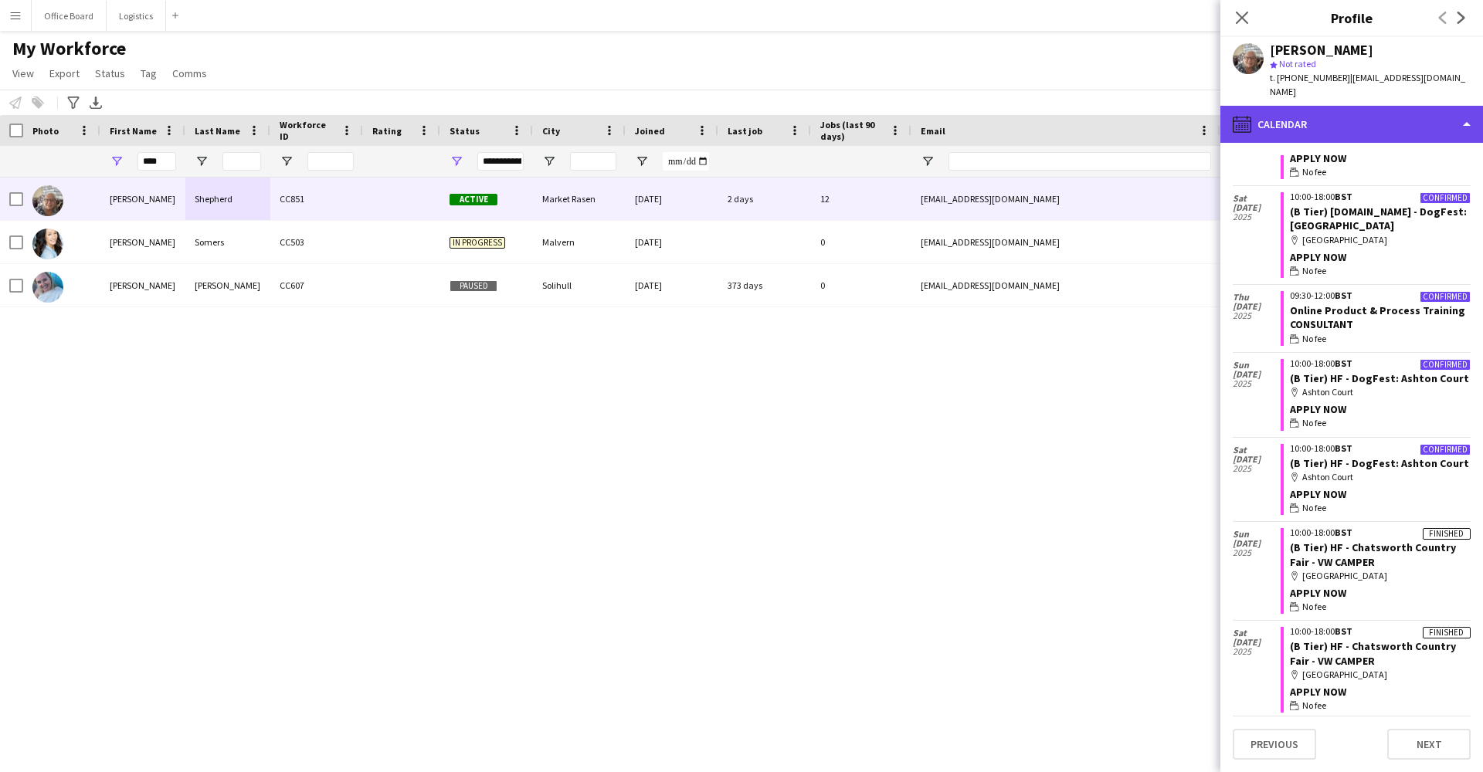
click at [1321, 114] on div "calendar-full Calendar" at bounding box center [1351, 124] width 263 height 37
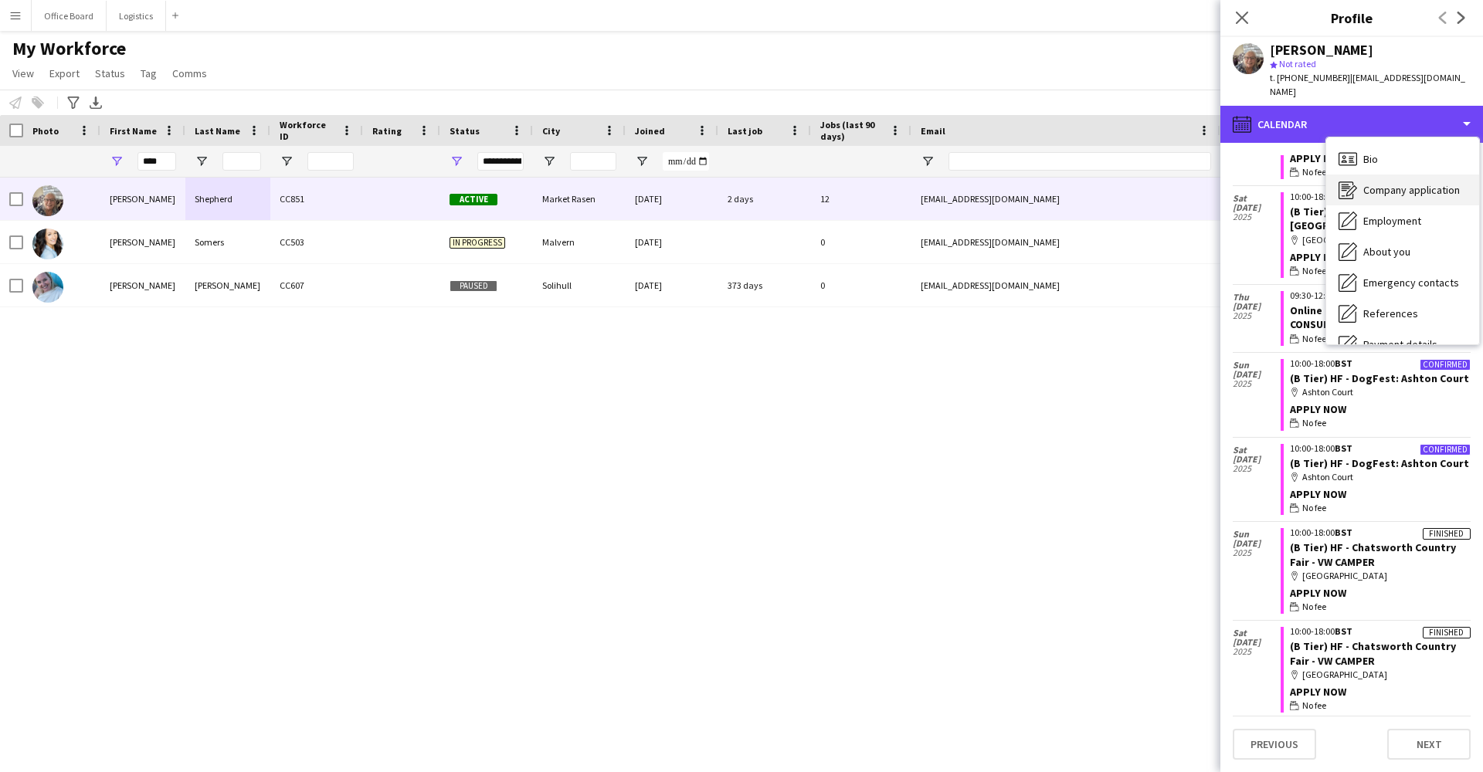
scroll to position [0, 0]
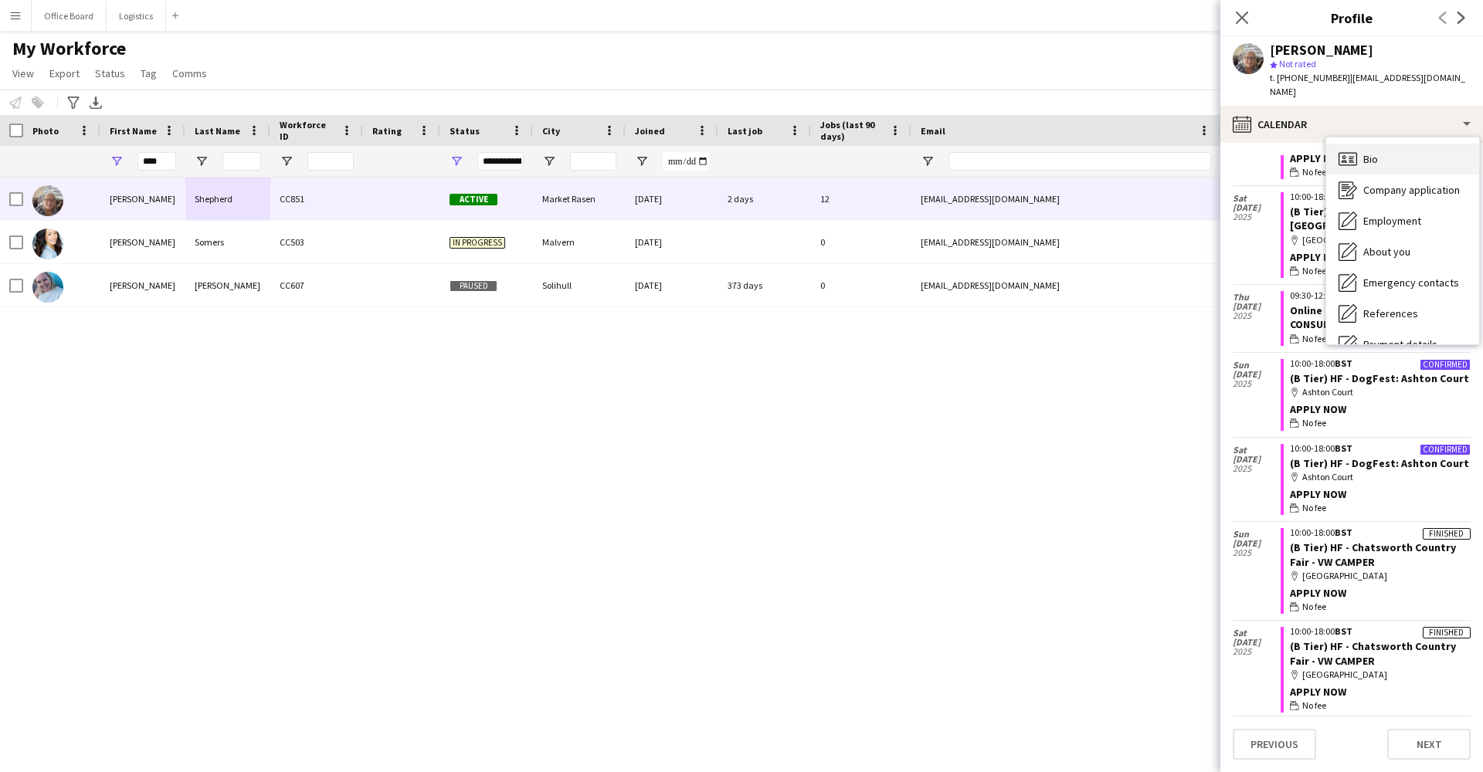
click at [1382, 155] on div "Bio Bio" at bounding box center [1402, 159] width 153 height 31
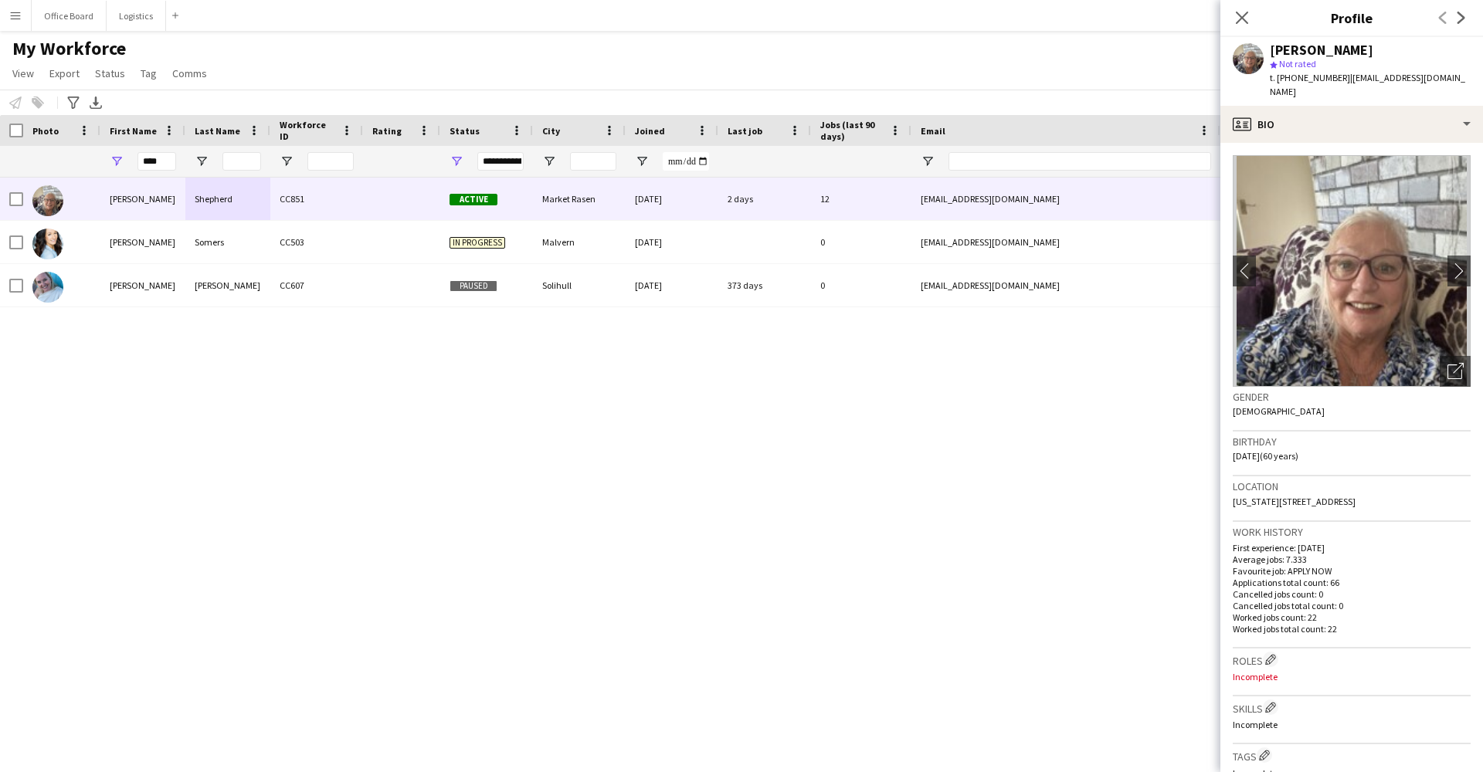
drag, startPoint x: 1319, startPoint y: 489, endPoint x: 1405, endPoint y: 477, distance: 86.5
click at [1405, 477] on div "Location [US_STATE][STREET_ADDRESS]" at bounding box center [1352, 499] width 238 height 45
click at [1397, 483] on div "Location [US_STATE][STREET_ADDRESS]" at bounding box center [1352, 499] width 238 height 45
drag, startPoint x: 1397, startPoint y: 483, endPoint x: 1227, endPoint y: 489, distance: 170.0
click at [1227, 489] on app-crew-profile-bio "chevron-left chevron-right Open photos pop-in Gender [DEMOGRAPHIC_DATA] Birthda…" at bounding box center [1351, 458] width 263 height 630
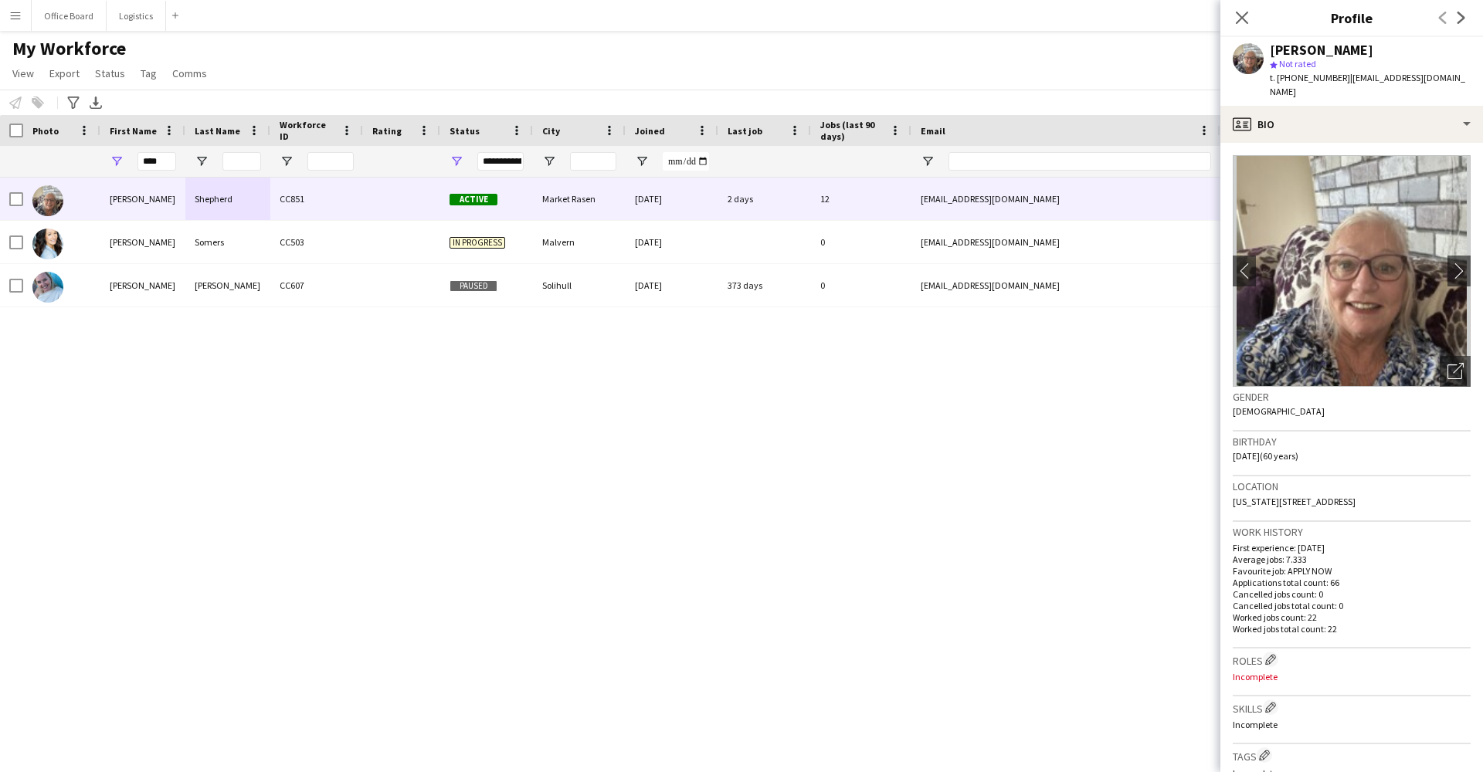
copy span "[US_STATE][STREET_ADDRESS]"
click at [1403, 106] on div "profile Bio" at bounding box center [1351, 124] width 263 height 37
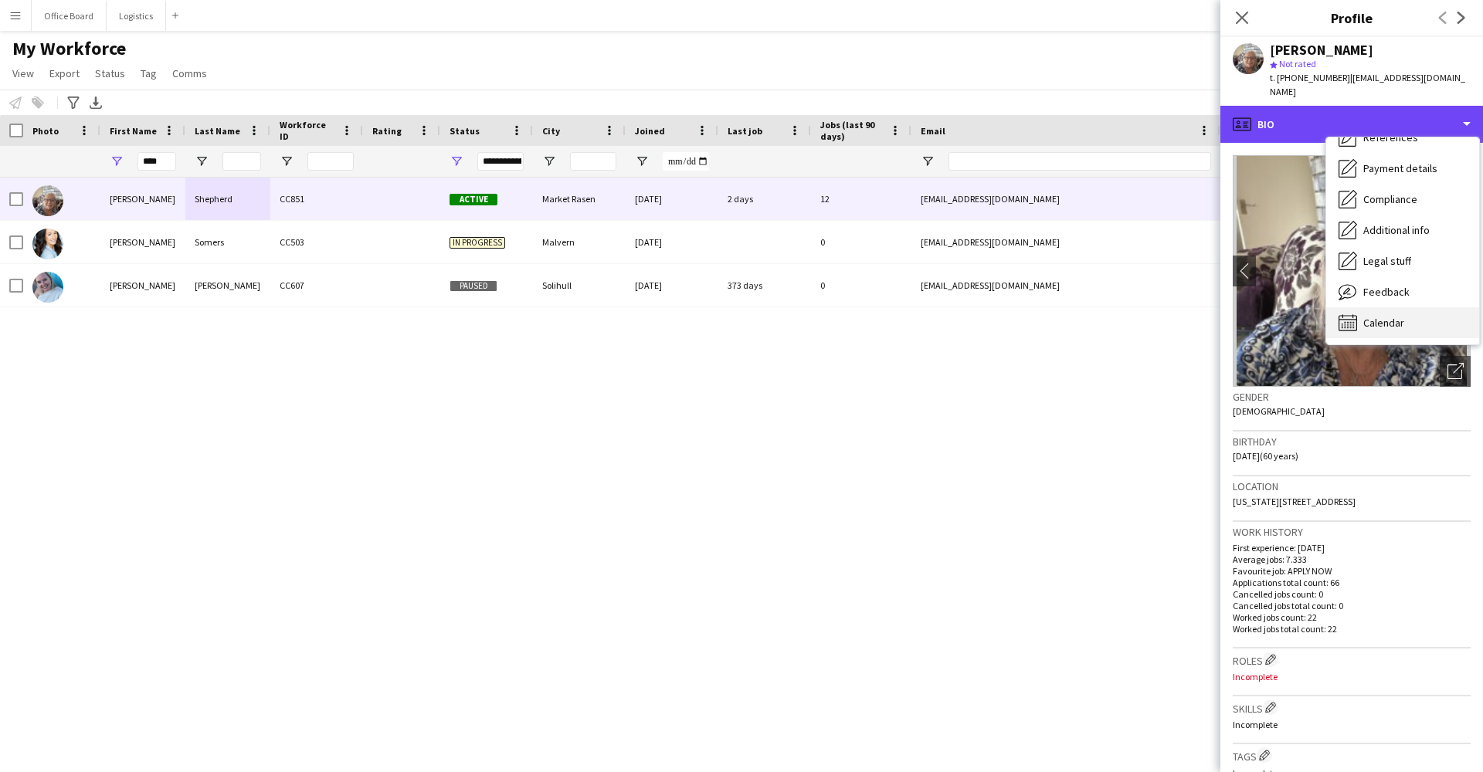
scroll to position [176, 0]
click at [1409, 307] on div "Calendar Calendar" at bounding box center [1402, 322] width 153 height 31
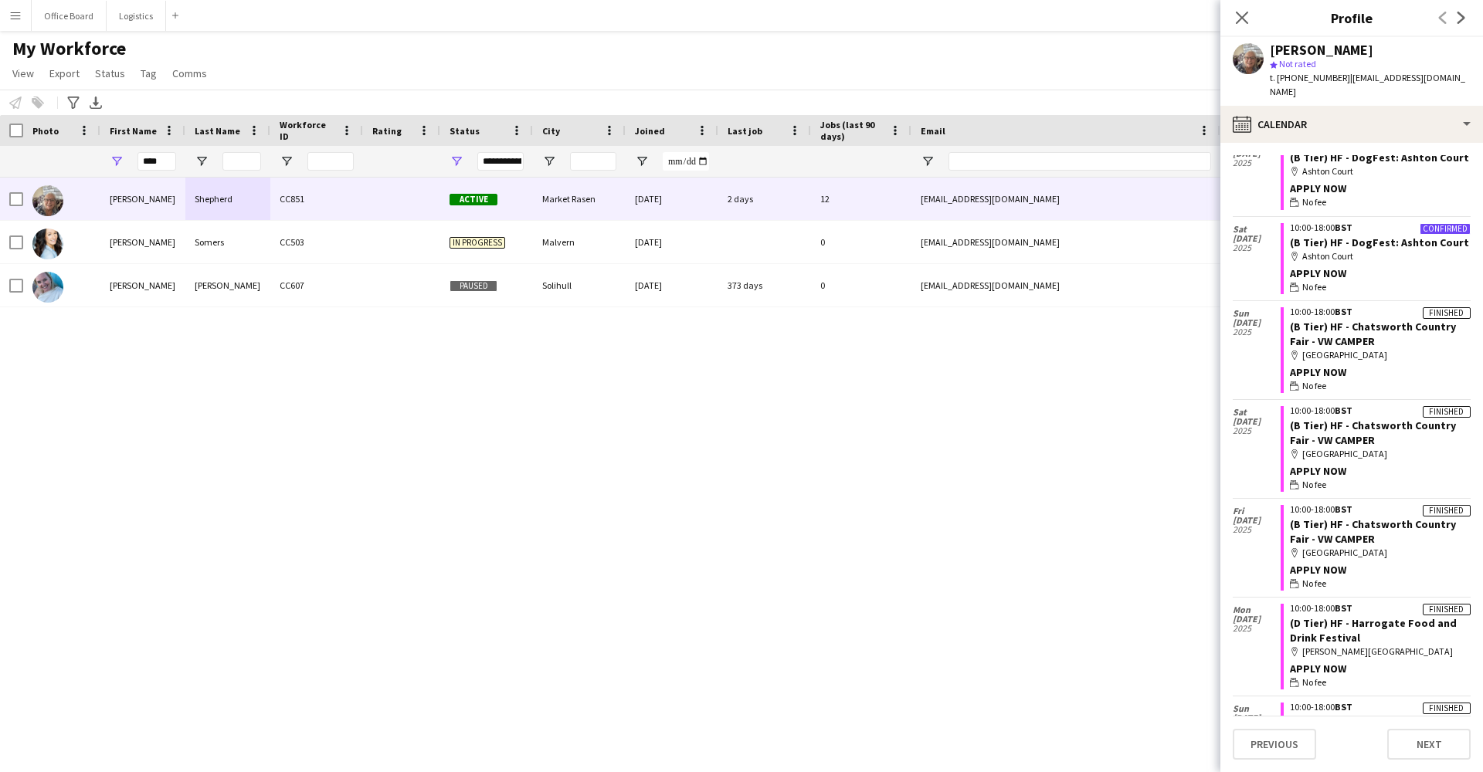
scroll to position [4697, 0]
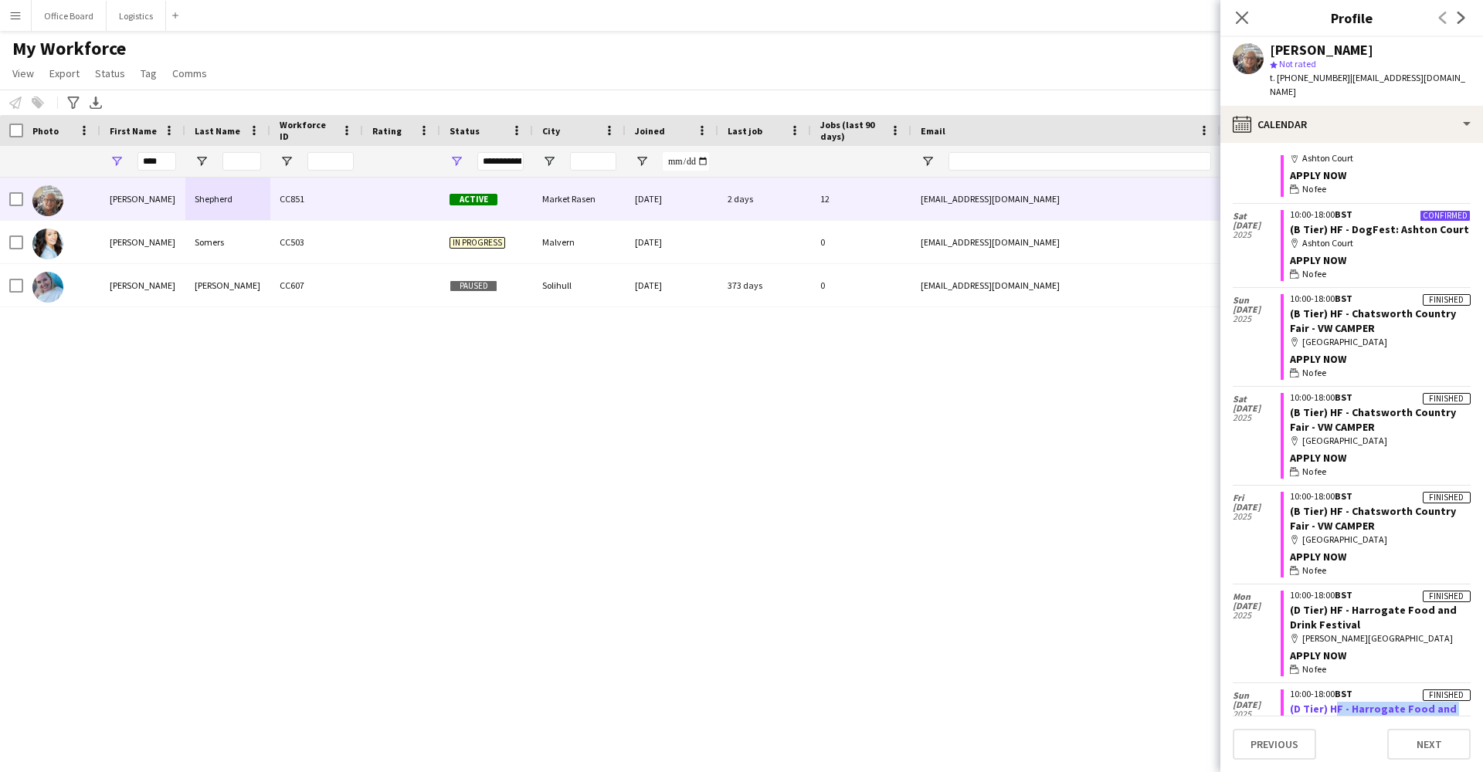
drag, startPoint x: 1356, startPoint y: 532, endPoint x: 1325, endPoint y: 496, distance: 47.2
click at [1325, 690] on app-crew-calendar-job-card "Finished 10:00-18:00 BST (D Tier) HF - Harrogate Food and Drink Festival map-ma…" at bounding box center [1376, 733] width 190 height 86
copy app-crew-calendar-job-card "HF - Harrogate Food and Drink Festival map-marker [PERSON_NAME][GEOGRAPHIC_DATA]"
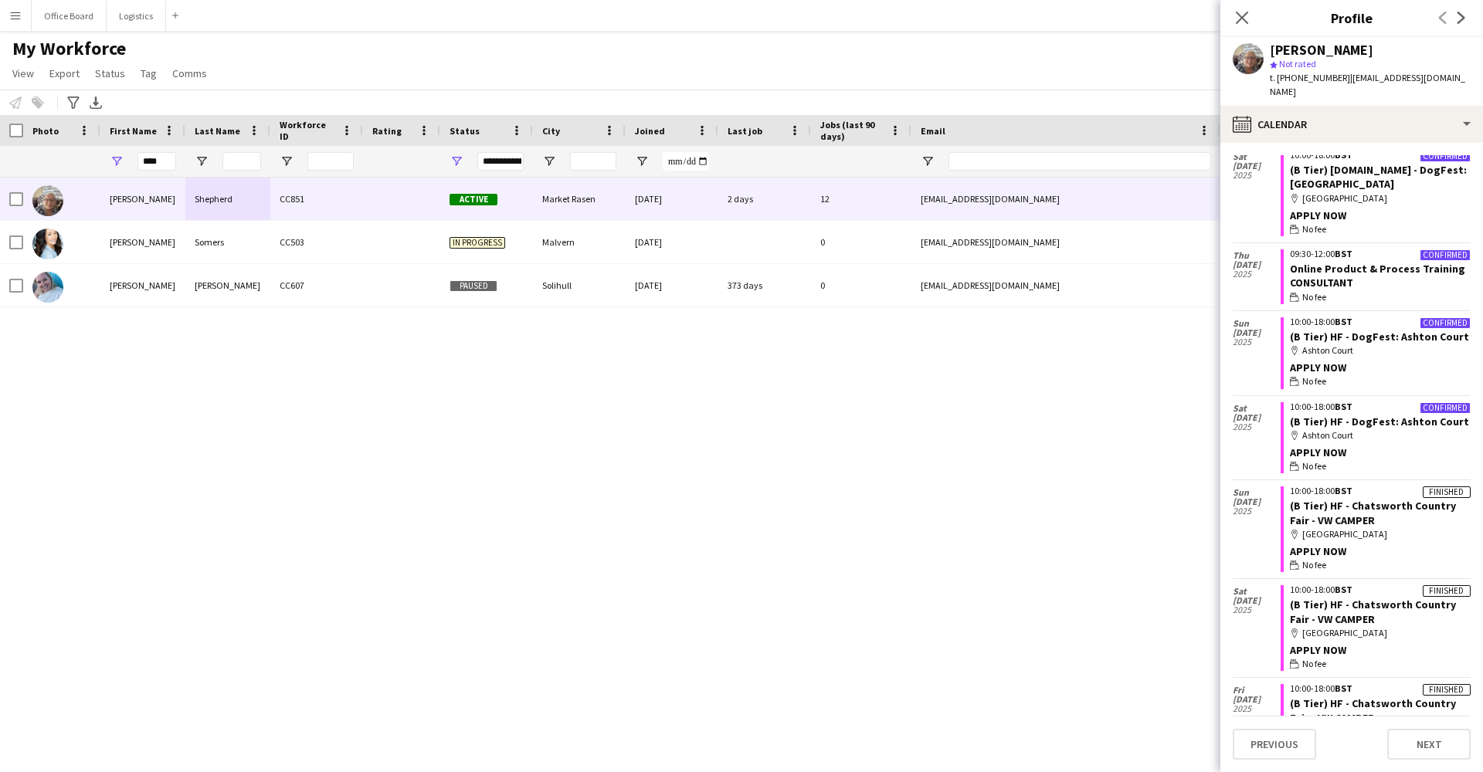
scroll to position [4502, 0]
click at [1363, 589] on app-crew-calendar-job-card "Finished 10:00-18:00 BST (B Tier) HF - Chatsworth Country Fair - VW CAMPER map-…" at bounding box center [1376, 632] width 190 height 86
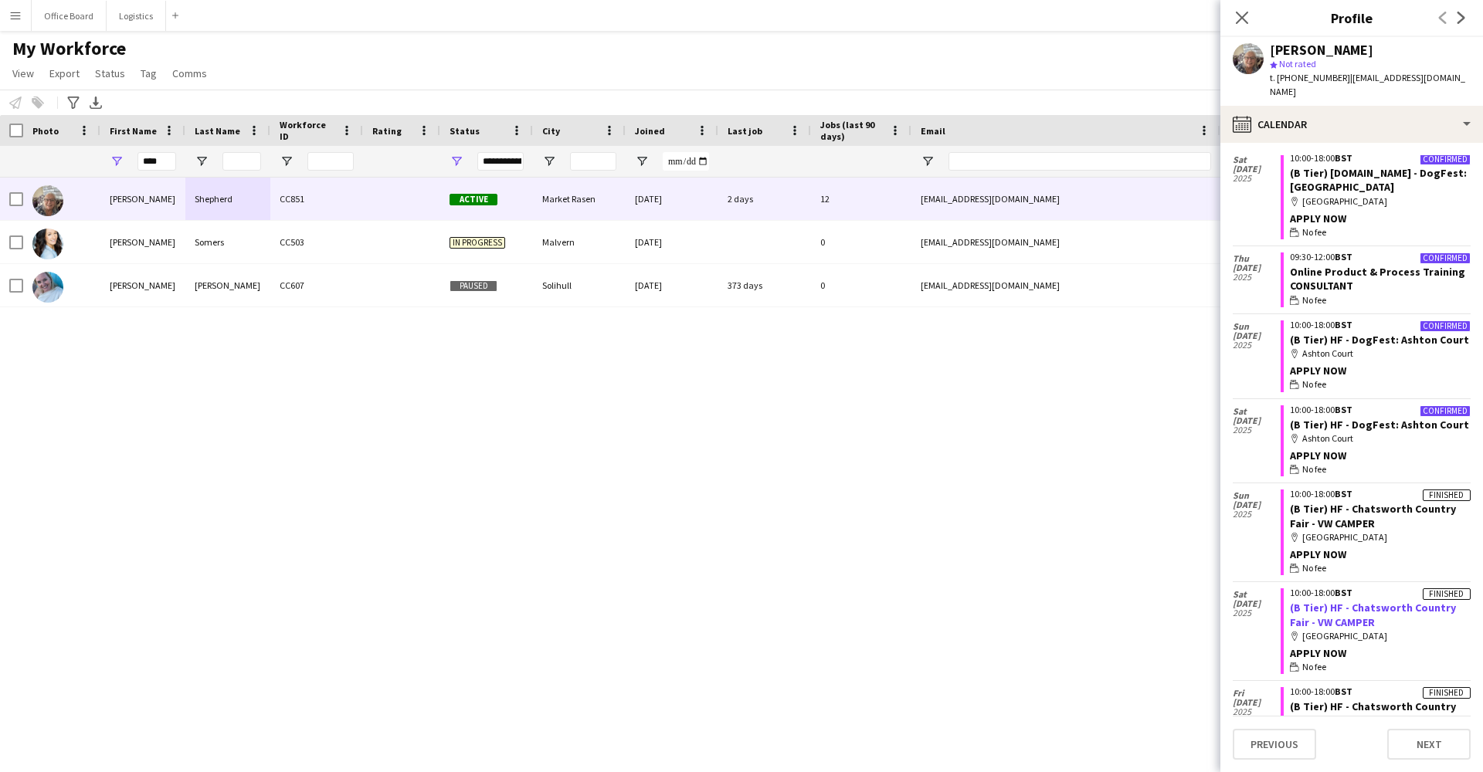
drag, startPoint x: 1359, startPoint y: 420, endPoint x: 1326, endPoint y: 403, distance: 37.3
click at [1326, 589] on app-crew-calendar-job-card "Finished 10:00-18:00 BST (B Tier) HF - Chatsworth Country Fair - VW CAMPER map-…" at bounding box center [1376, 632] width 190 height 86
copy link "HF - Chatsworth Country Fair - VW CAMPER"
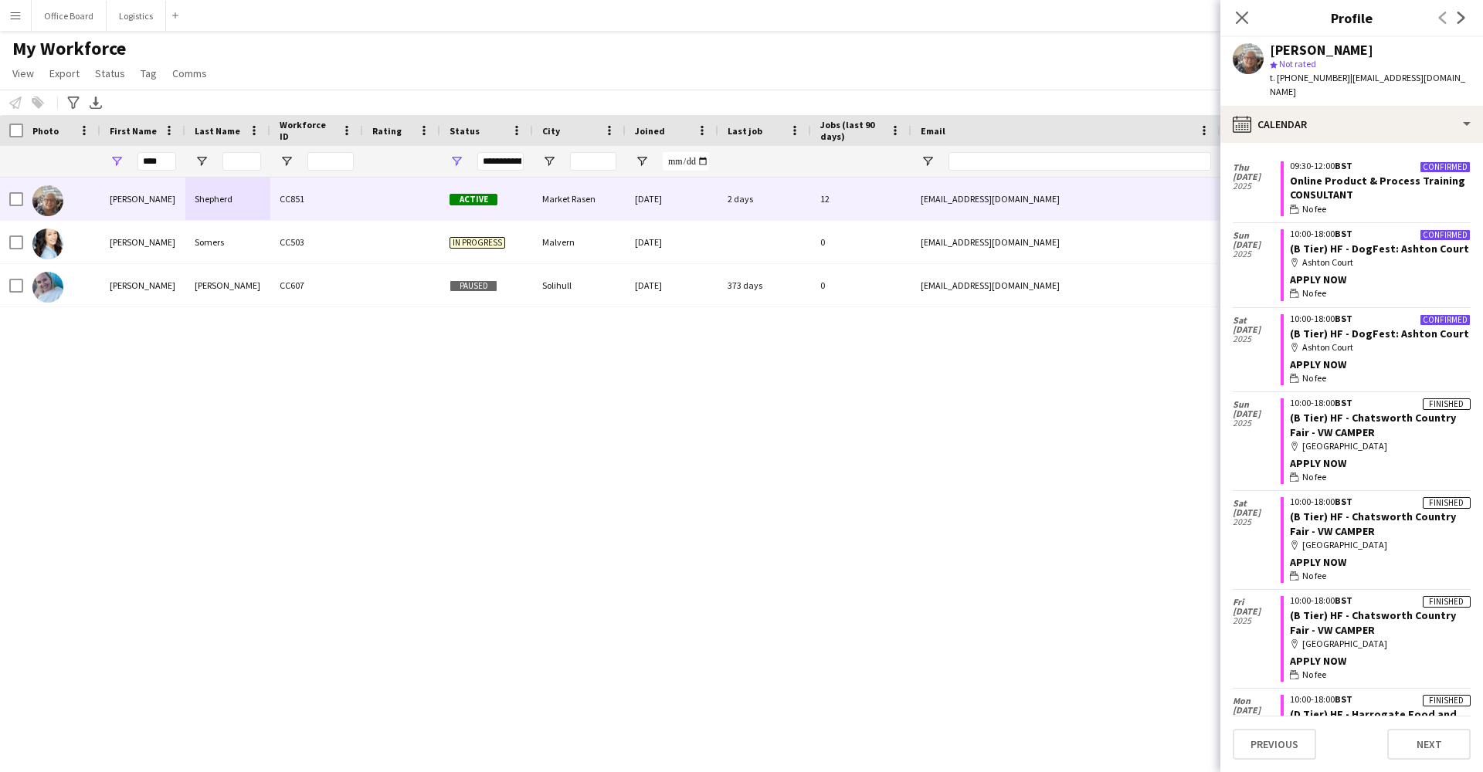
scroll to position [4587, 0]
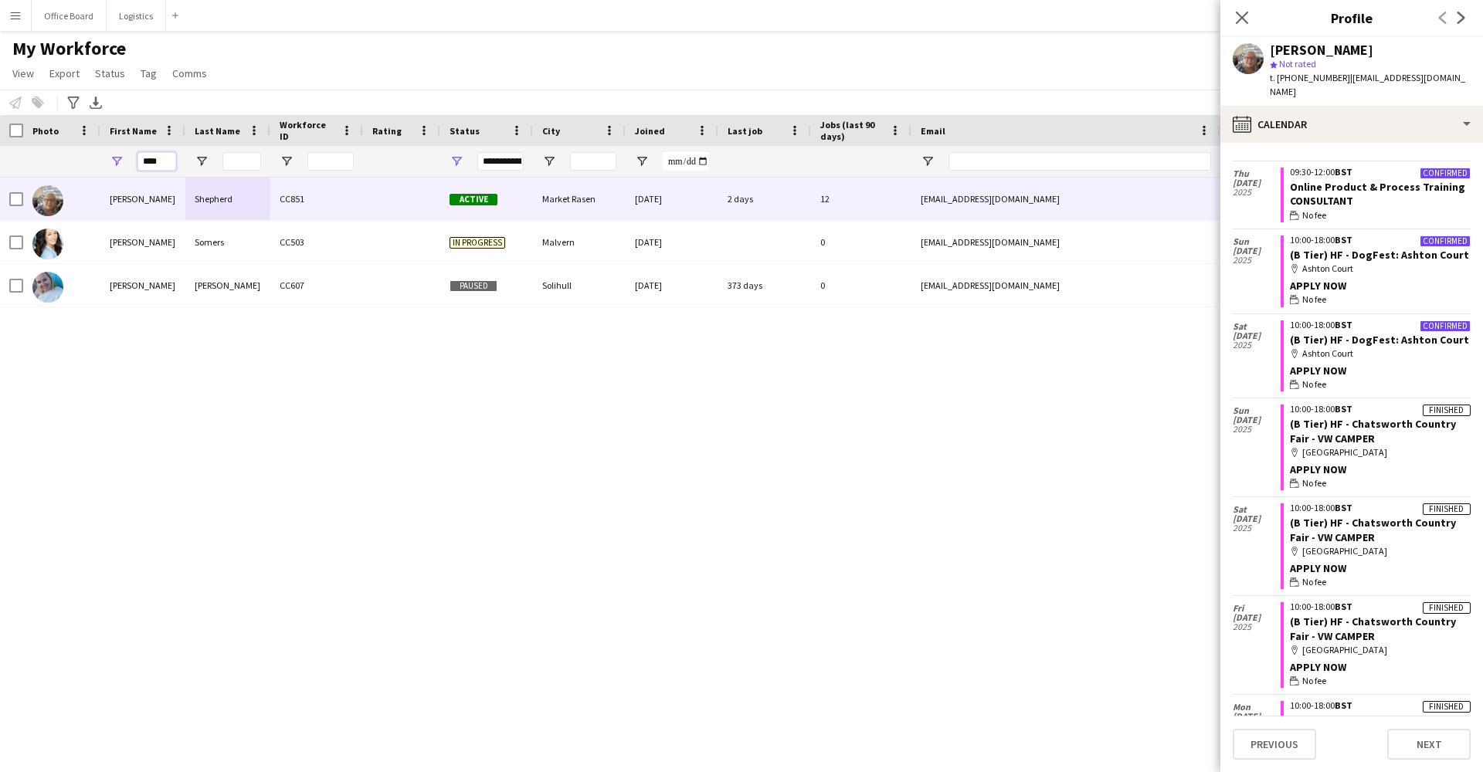
click at [159, 157] on input "****" at bounding box center [156, 161] width 39 height 19
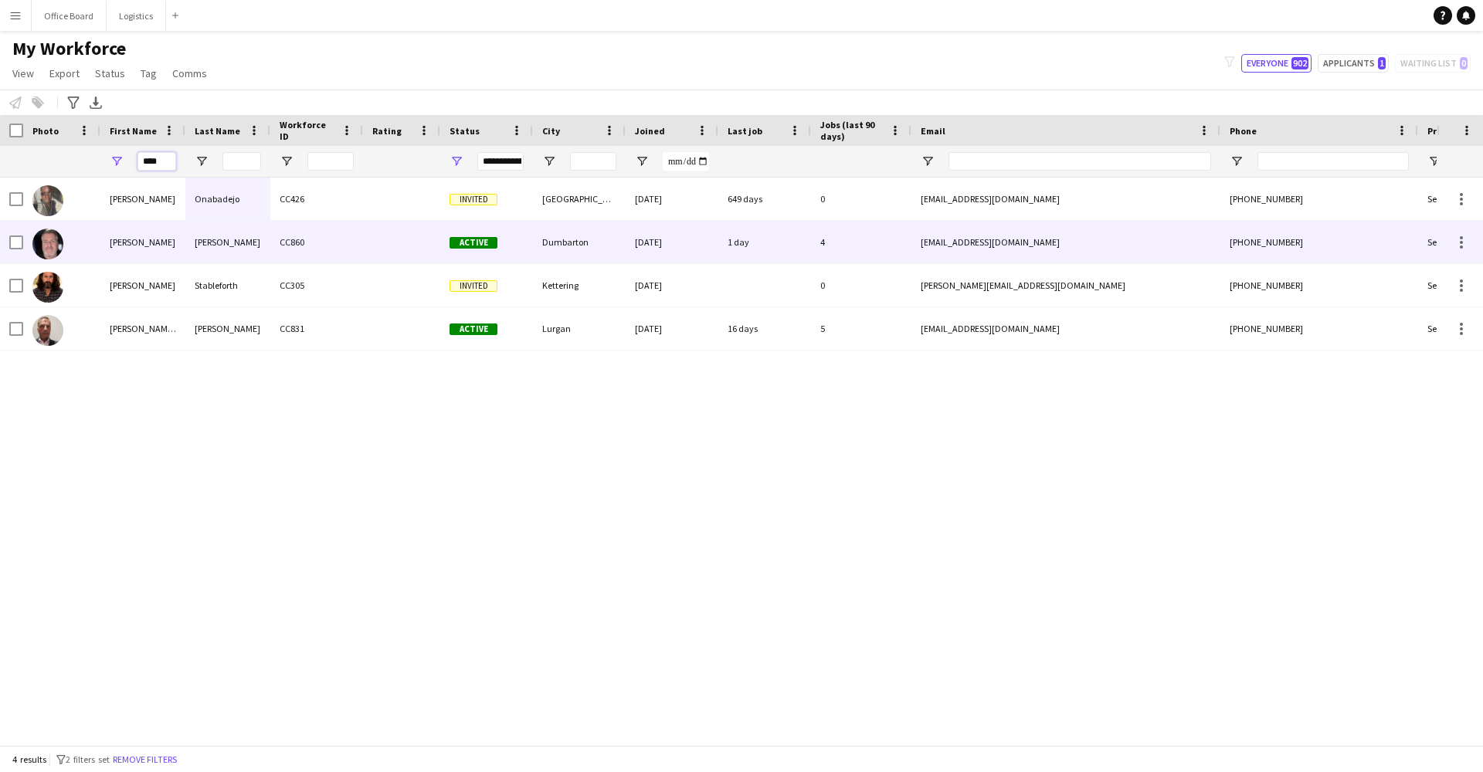
type input "****"
click at [117, 249] on div "[PERSON_NAME]" at bounding box center [142, 242] width 85 height 42
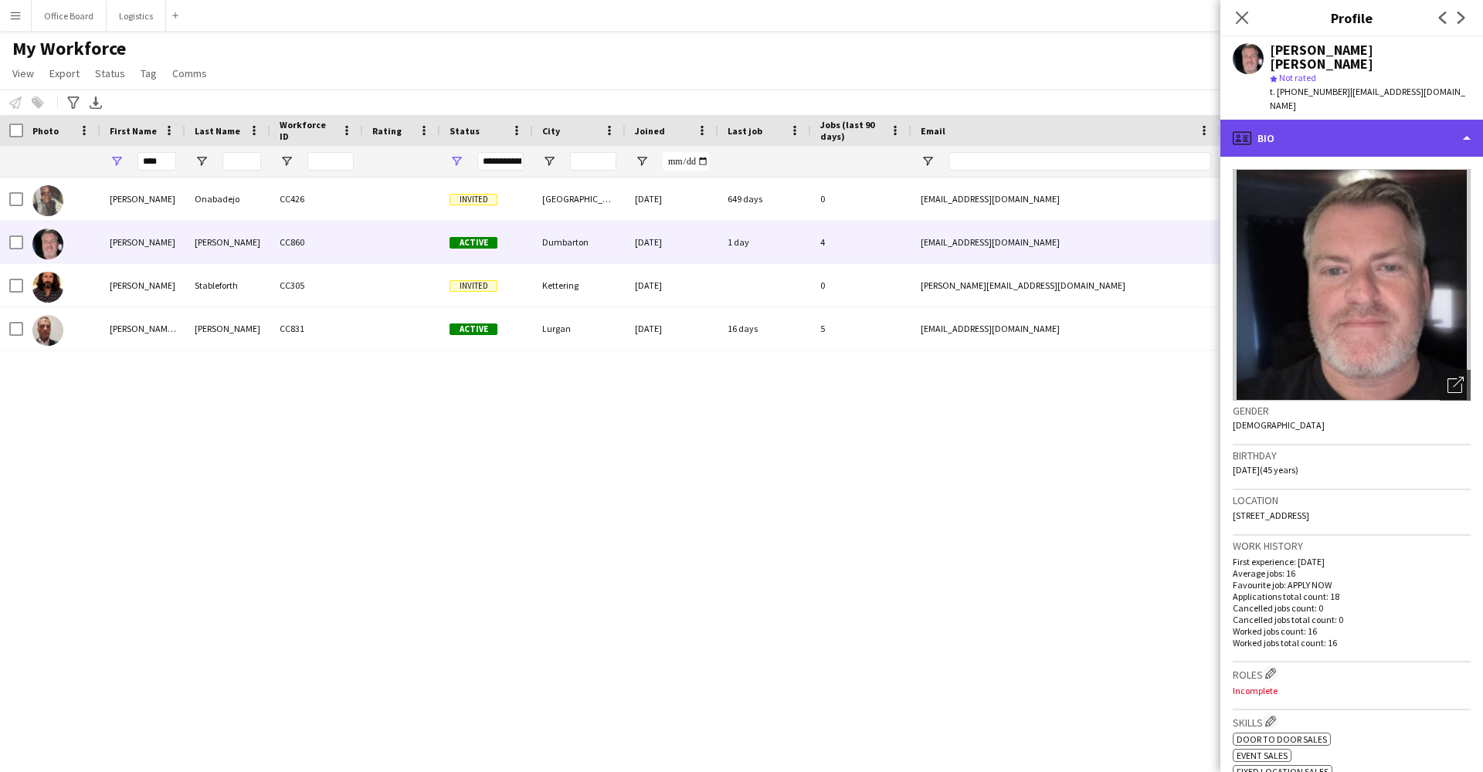
click at [1391, 120] on div "profile Bio" at bounding box center [1351, 138] width 263 height 37
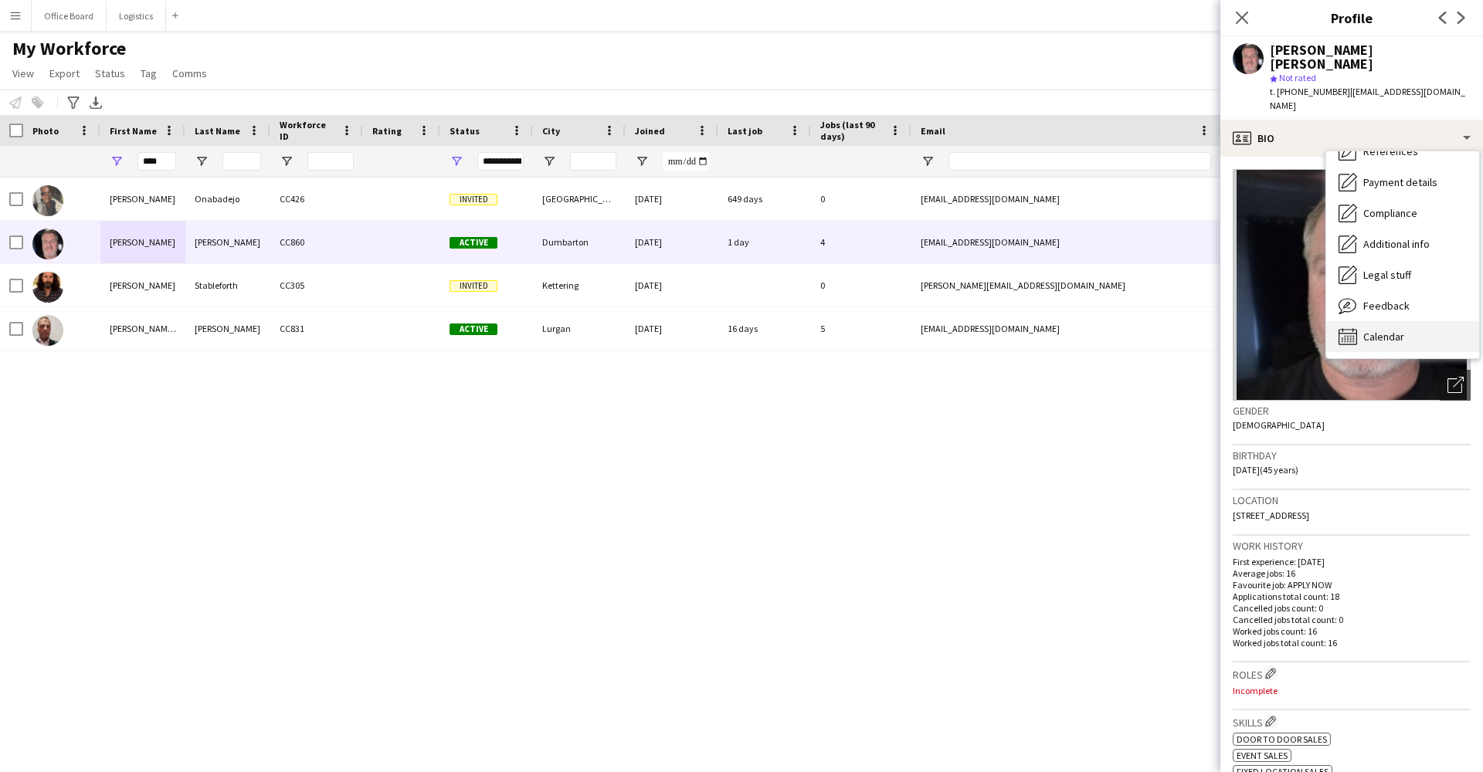
scroll to position [177, 0]
click at [1426, 321] on div "Calendar Calendar" at bounding box center [1402, 336] width 153 height 31
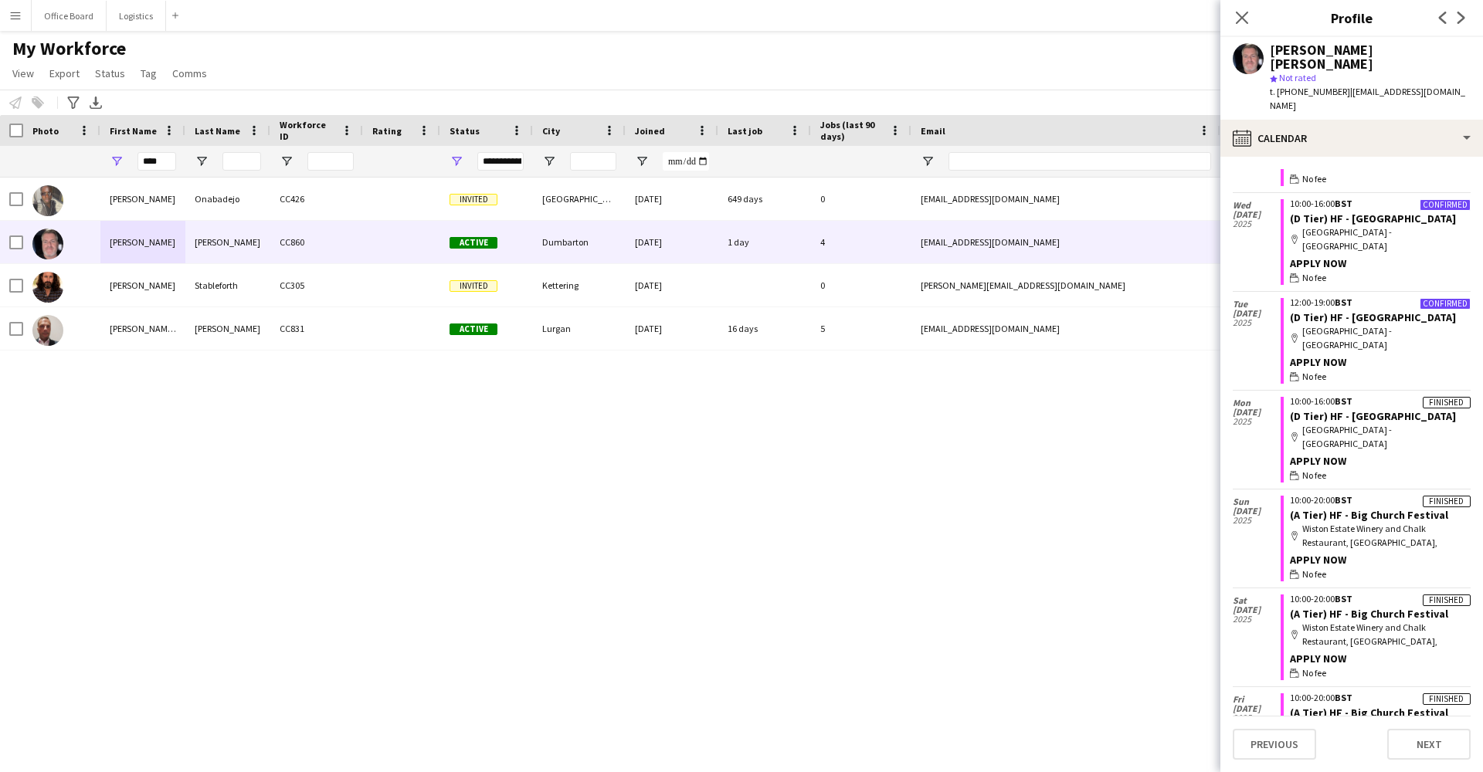
scroll to position [1197, 0]
